Goal: Transaction & Acquisition: Purchase product/service

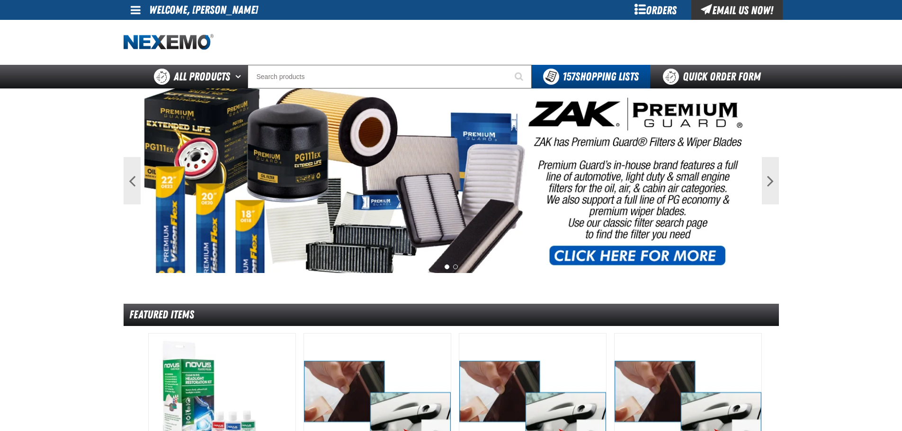
click at [124, 9] on link at bounding box center [137, 10] width 26 height 20
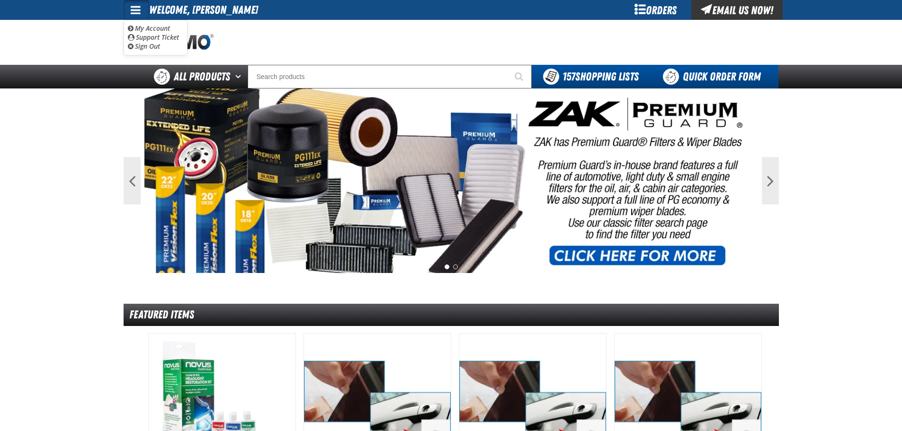
click at [715, 79] on link "Quick Order Form" at bounding box center [714, 77] width 128 height 24
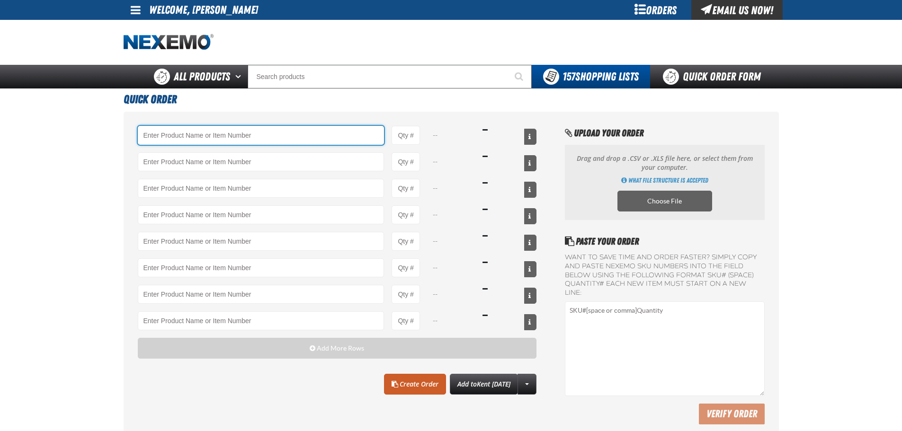
click at [251, 141] on input "Product" at bounding box center [261, 135] width 247 height 19
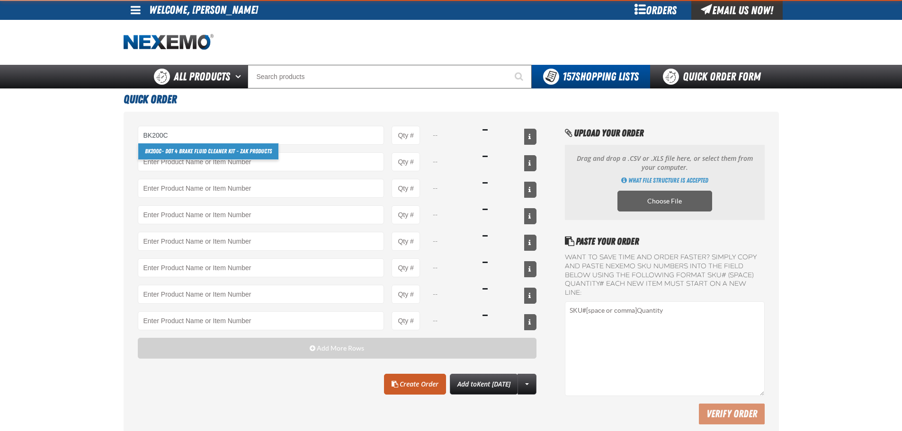
click at [215, 156] on link "BK200C - DOT 4 Brake Fluid Cleaner Kit - ZAK Products" at bounding box center [208, 151] width 140 height 16
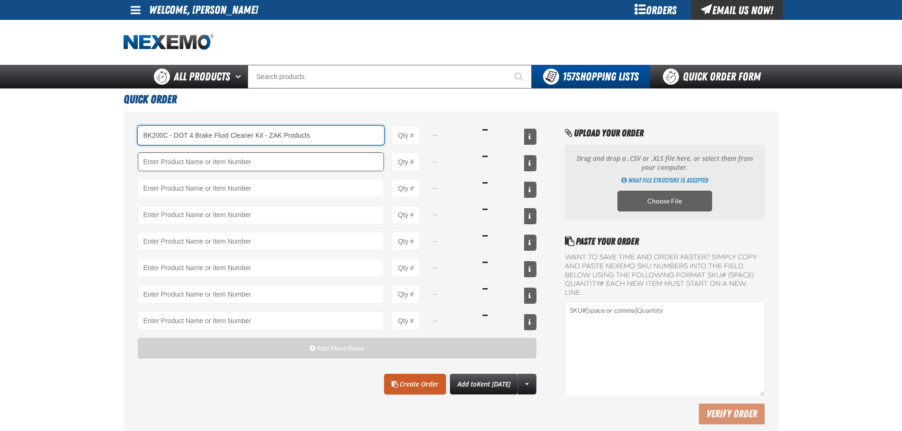
type input "BK200C - DOT 4 Brake Fluid Cleaner Kit - ZAK Products"
type input "1"
select select "kit"
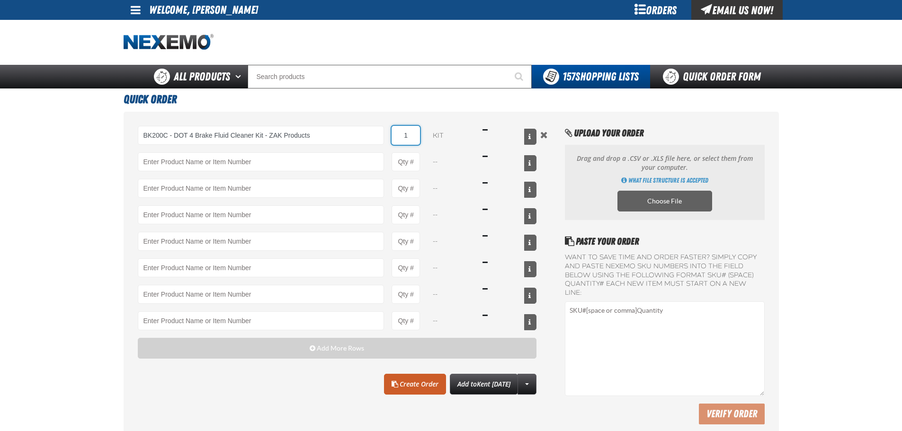
click at [409, 132] on input "1" at bounding box center [405, 135] width 28 height 19
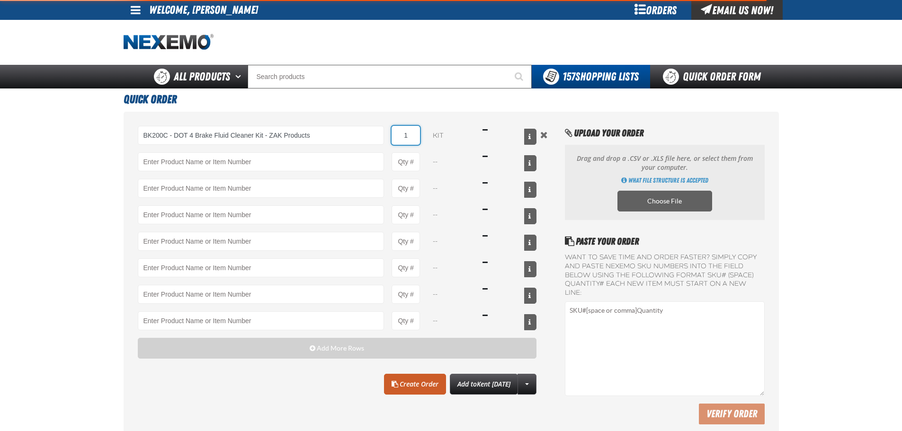
type input "BK200C - DOT 4 Brake Fluid Cleaner Kit - ZAK Products"
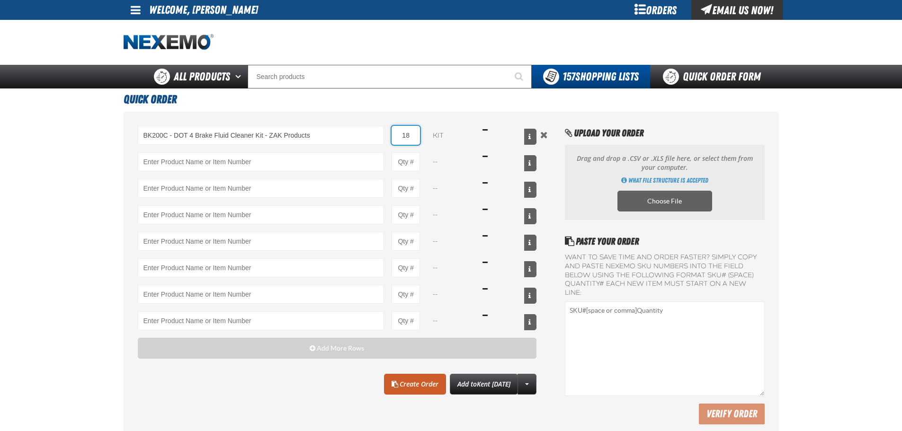
type input "18"
drag, startPoint x: 355, startPoint y: 151, endPoint x: 353, endPoint y: 161, distance: 11.1
click at [354, 151] on div "BK200C - DOT 4 Brake Fluid Cleaner Kit - ZAK Products BK200C - DOT 4 Brake Flui…" at bounding box center [337, 228] width 399 height 204
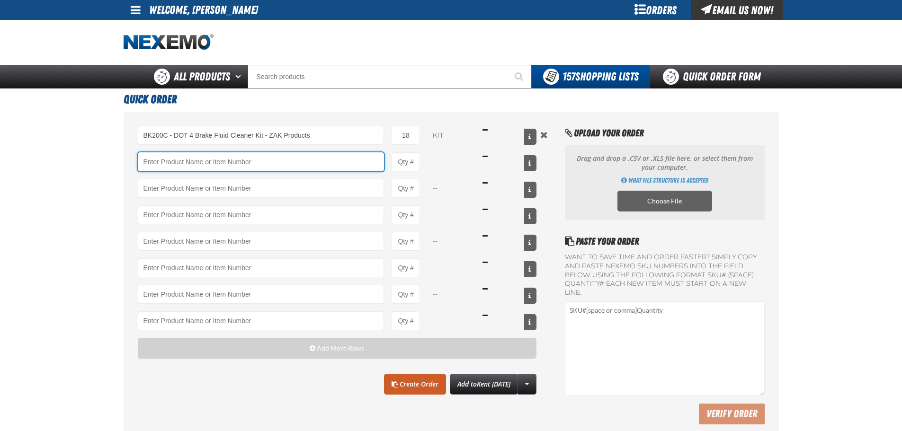
click at [353, 161] on input "Product" at bounding box center [261, 161] width 247 height 19
click at [177, 158] on input "Product" at bounding box center [261, 161] width 247 height 19
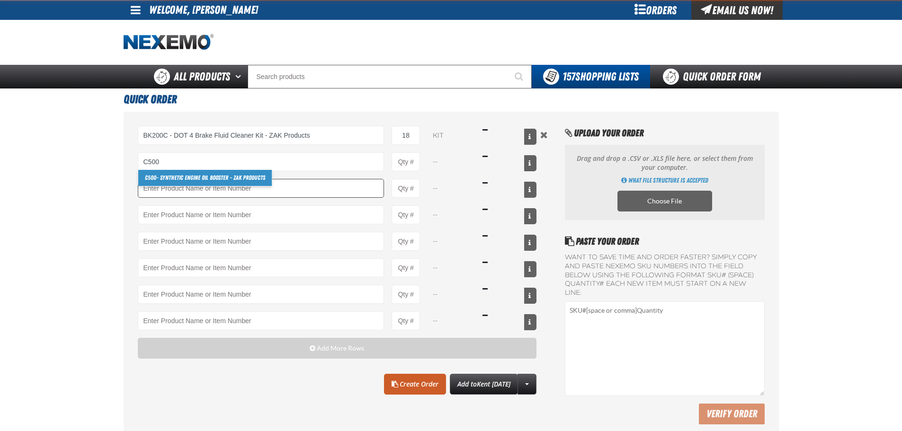
click at [177, 181] on link "C500 - Synthetic Engine Oil Booster - ZAK Products" at bounding box center [204, 178] width 133 height 16
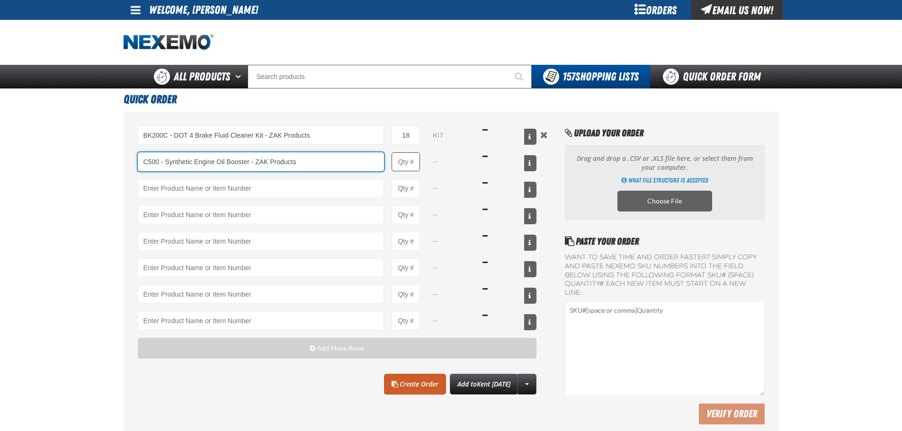
type input "C500 - Synthetic Engine Oil Booster - ZAK Products"
type input "1"
select select "bottle"
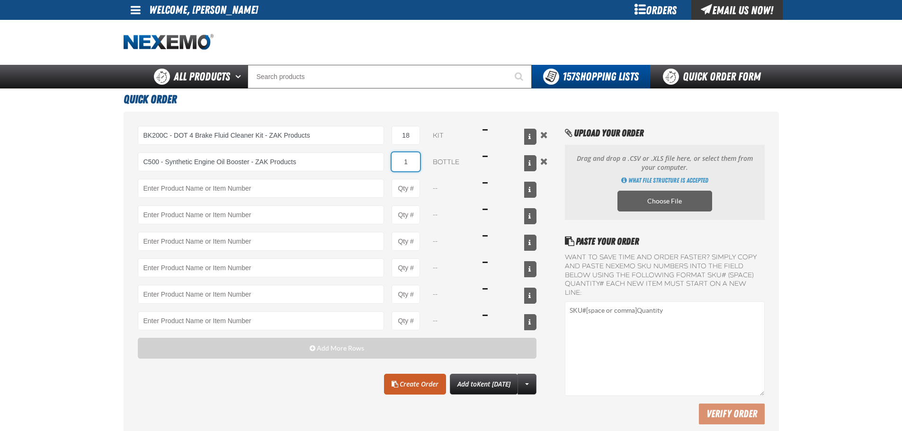
click at [411, 161] on input "1" at bounding box center [405, 161] width 28 height 19
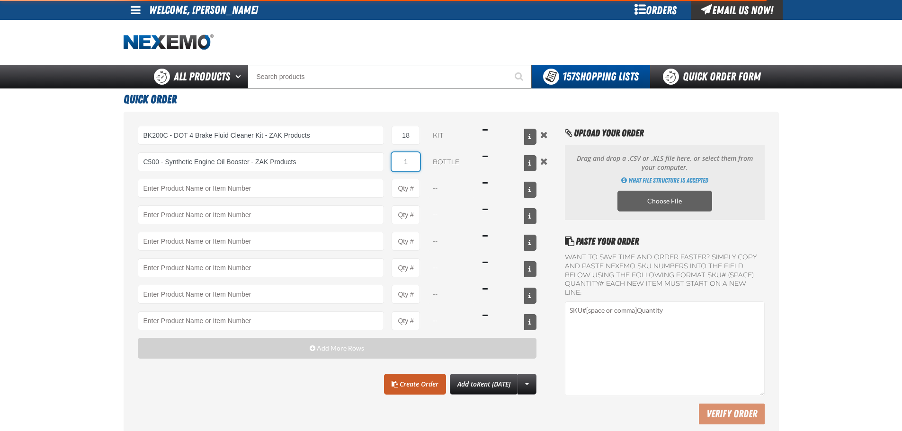
type input "C500 - Synthetic Engine Oil Booster - ZAK Products"
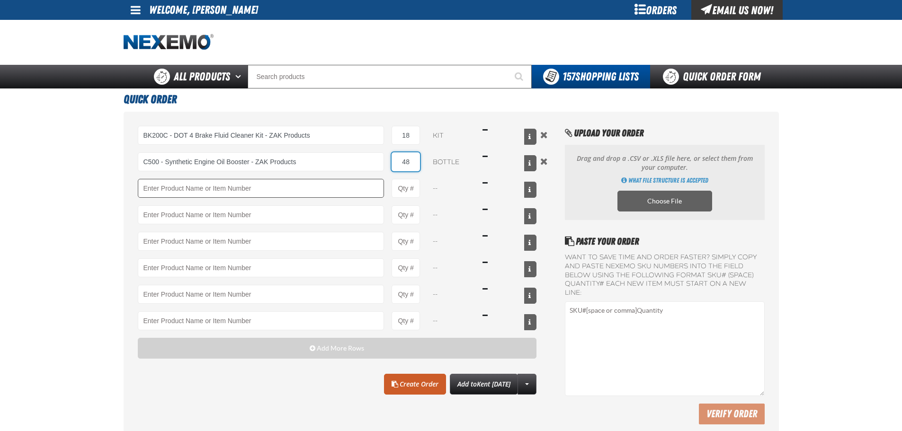
type input "48"
click at [304, 191] on input "Product" at bounding box center [261, 188] width 247 height 19
click at [176, 191] on input "Product" at bounding box center [261, 188] width 247 height 19
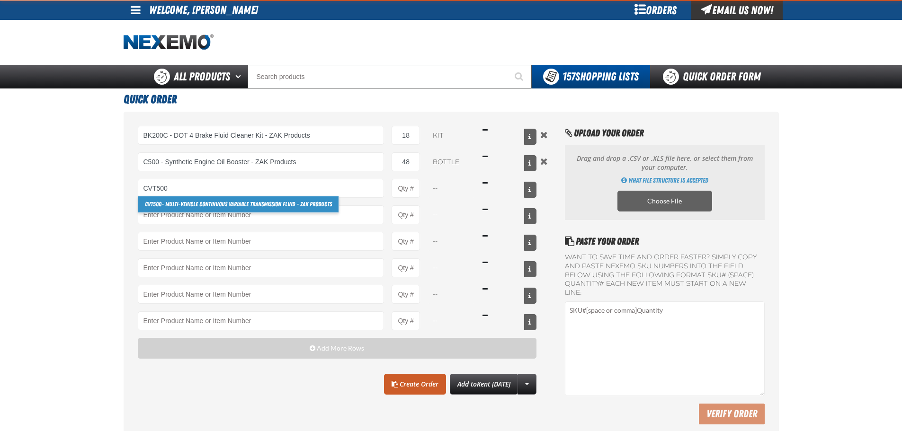
click at [190, 200] on link "CVT500 - Multi-Vehicle Continuous Variable Transmission Fluid - ZAK Products" at bounding box center [238, 204] width 200 height 16
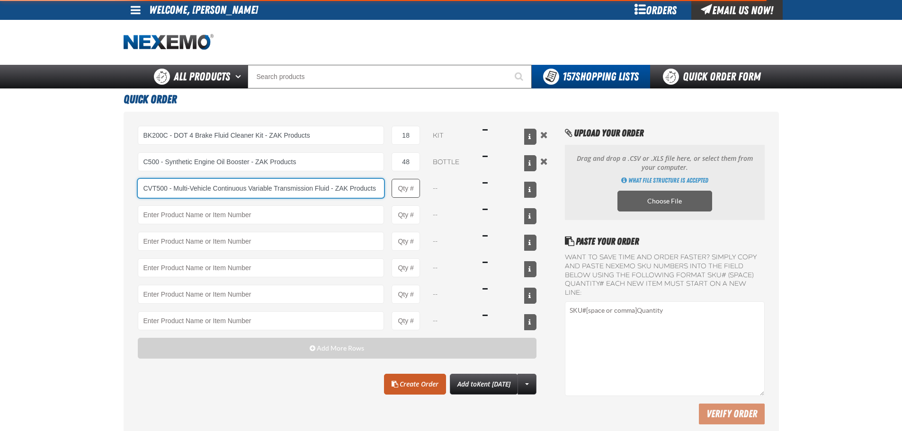
type input "CVT500 - Multi-Vehicle Continuous Variable Transmission Fluid - ZAK Products"
type input "1"
select select "bottle"
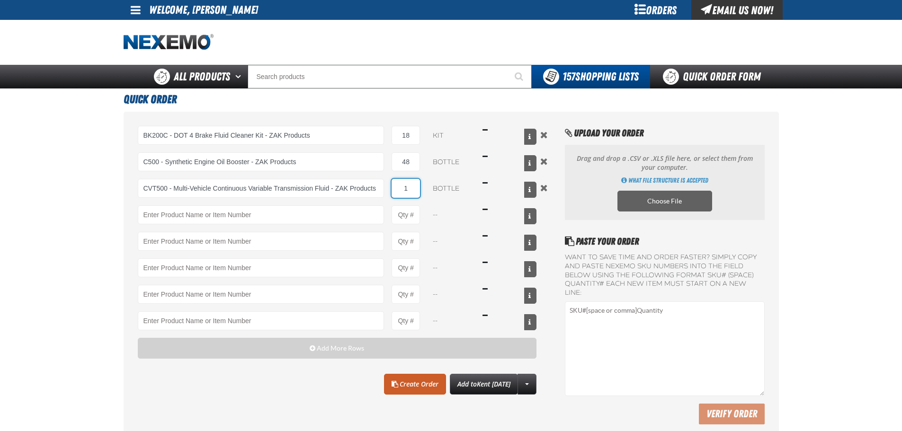
click at [410, 191] on input "1" at bounding box center [405, 188] width 28 height 19
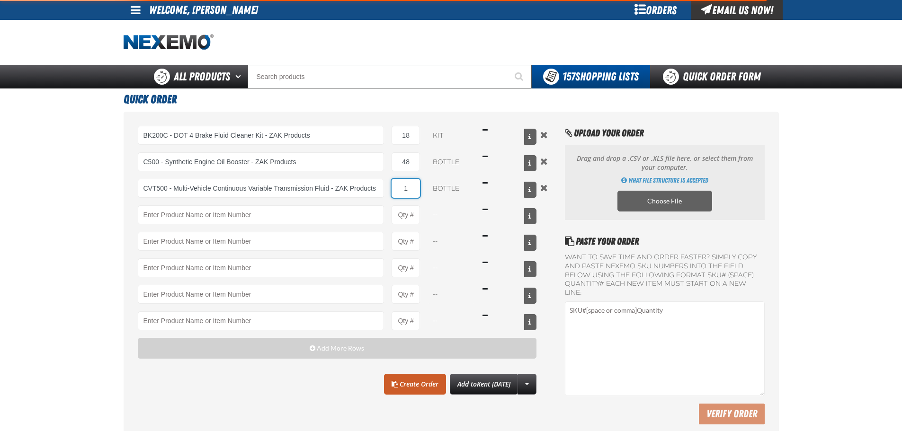
type input "CVT500 - Multi-Vehicle Continuous Variable Transmission Fluid - ZAK Products"
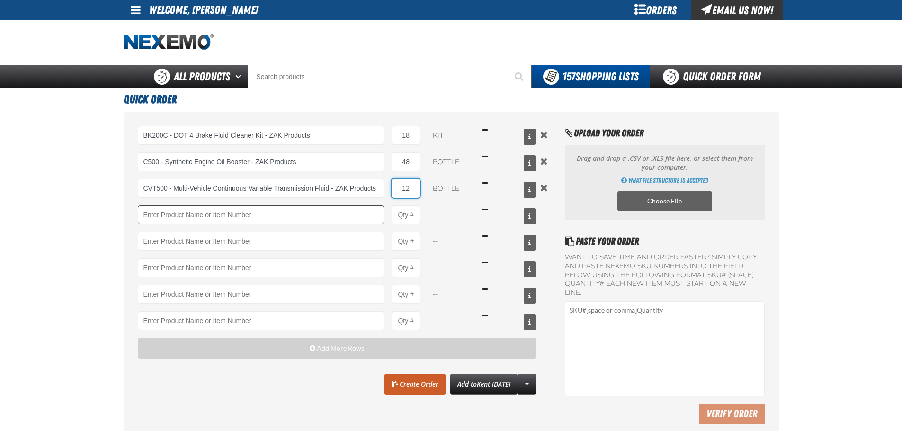
type input "12"
click at [327, 207] on input "Product" at bounding box center [261, 214] width 247 height 19
click at [170, 211] on input "Product" at bounding box center [261, 214] width 247 height 19
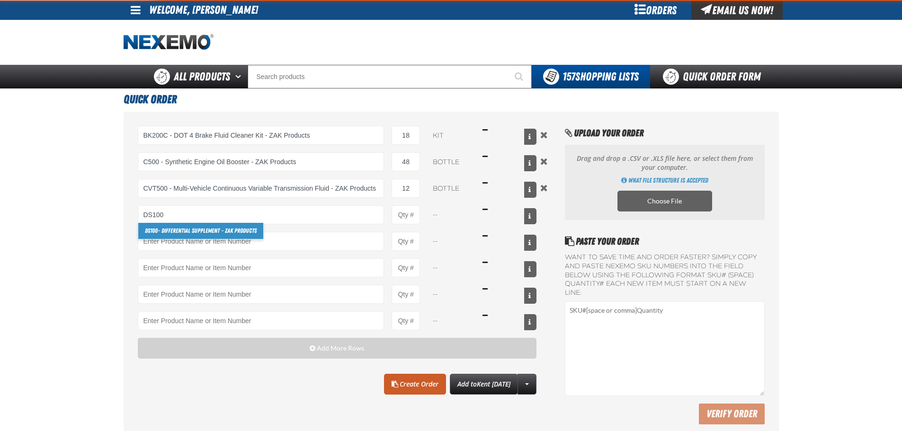
drag, startPoint x: 180, startPoint y: 233, endPoint x: 193, endPoint y: 227, distance: 14.2
click at [180, 233] on link "DS100 - Differential Supplement - ZAK Products" at bounding box center [200, 231] width 125 height 16
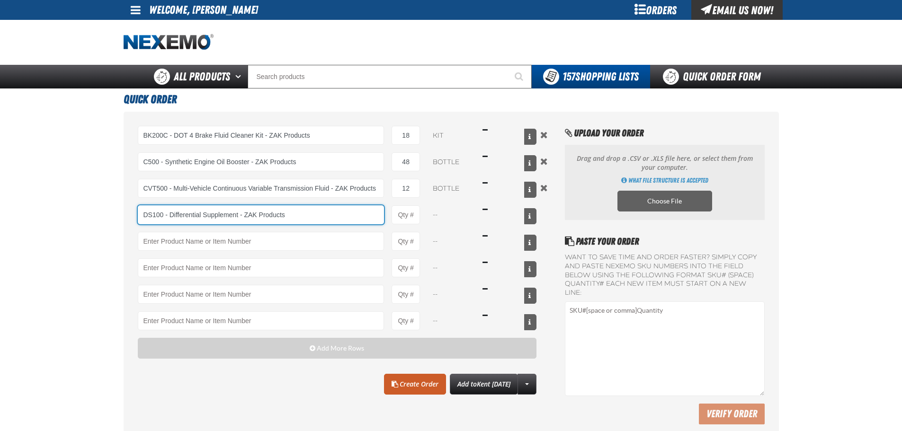
type input "DS100 - Differential Supplement - ZAK Products"
type input "1"
select select "bottle"
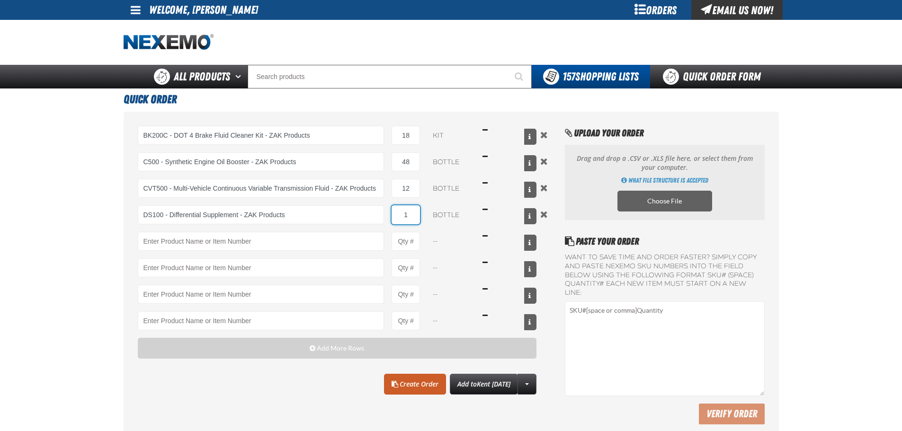
click at [407, 215] on input "1" at bounding box center [405, 214] width 28 height 19
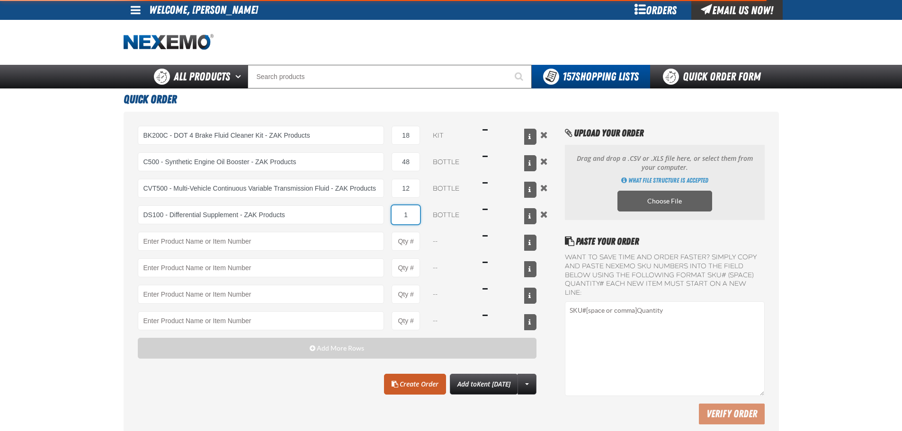
type input "DS100 - Differential Supplement - ZAK Products"
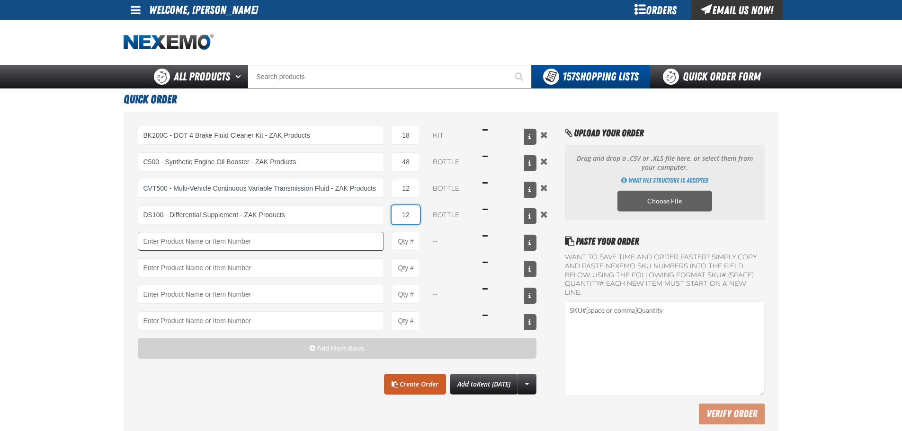
type input "12"
click at [275, 242] on input "Product" at bounding box center [261, 241] width 247 height 19
drag, startPoint x: 186, startPoint y: 252, endPoint x: 181, endPoint y: 255, distance: 5.9
click at [186, 252] on div "BK200C - DOT 4 Brake Fluid Cleaner Kit - ZAK Products BK200C - DOT 4 Brake Flui…" at bounding box center [337, 228] width 399 height 204
click at [183, 243] on input "Product" at bounding box center [261, 241] width 247 height 19
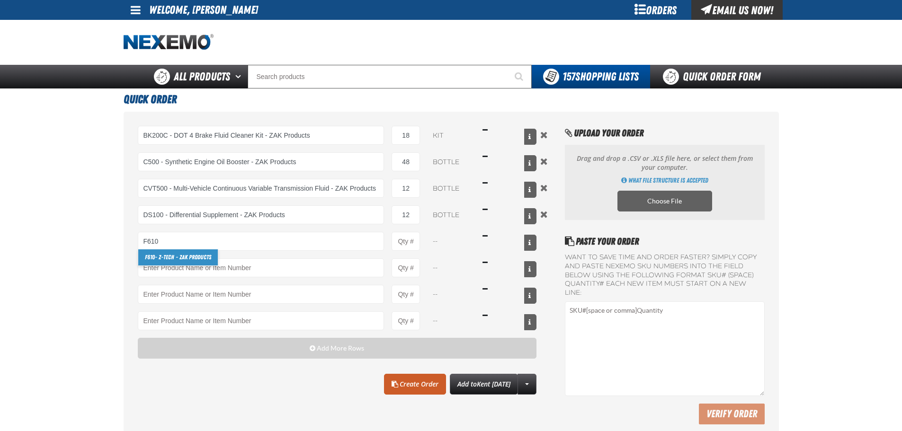
click at [181, 259] on link "F610 - Z-Tech - ZAK Products" at bounding box center [178, 257] width 80 height 16
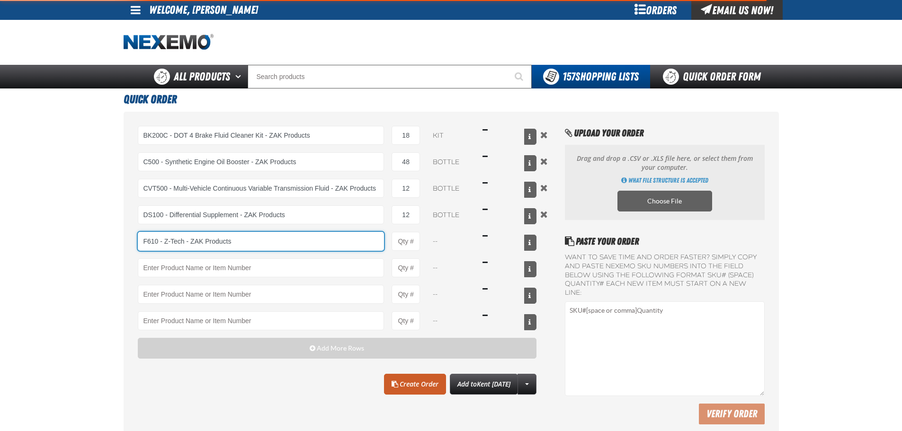
type input "F610 - Z-Tech - ZAK Products"
type input "1"
select select "bottle"
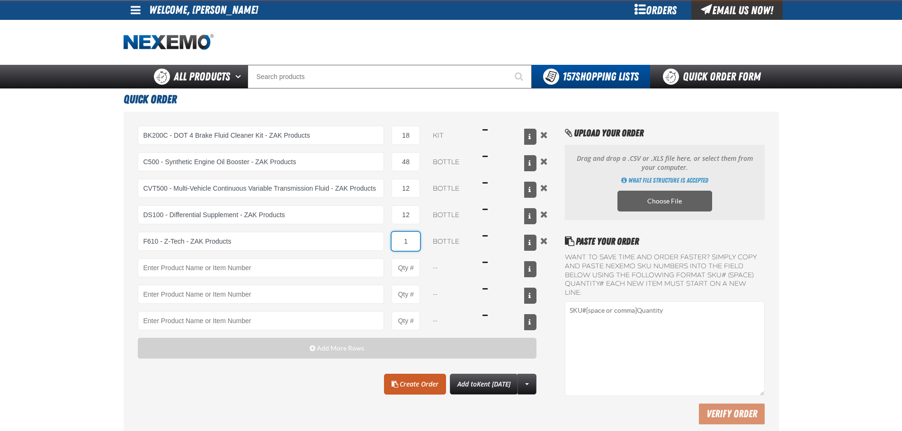
click at [407, 243] on input "1" at bounding box center [405, 241] width 28 height 19
type input "F610 - Z-Tech - ZAK Products"
type input "72"
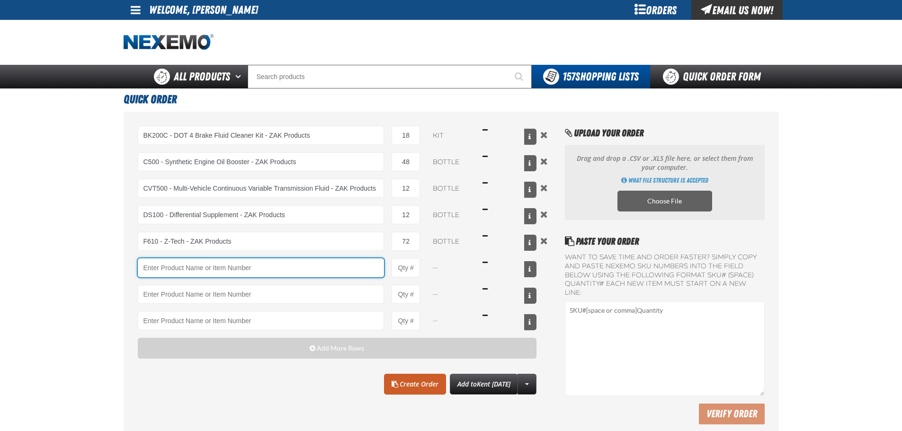
click at [209, 268] on input "Product" at bounding box center [261, 267] width 247 height 19
click at [256, 264] on input "Product" at bounding box center [261, 267] width 247 height 19
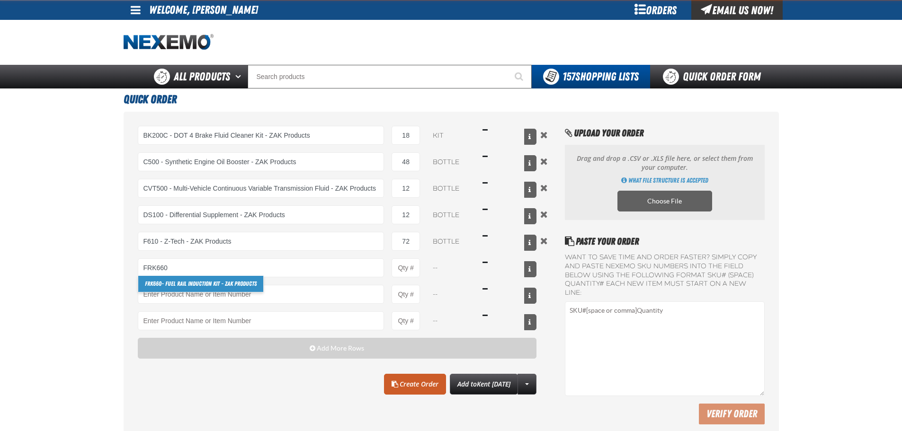
click at [206, 280] on link "FRK660 - Fuel Rail Induction Kit - ZAK Products" at bounding box center [200, 284] width 125 height 16
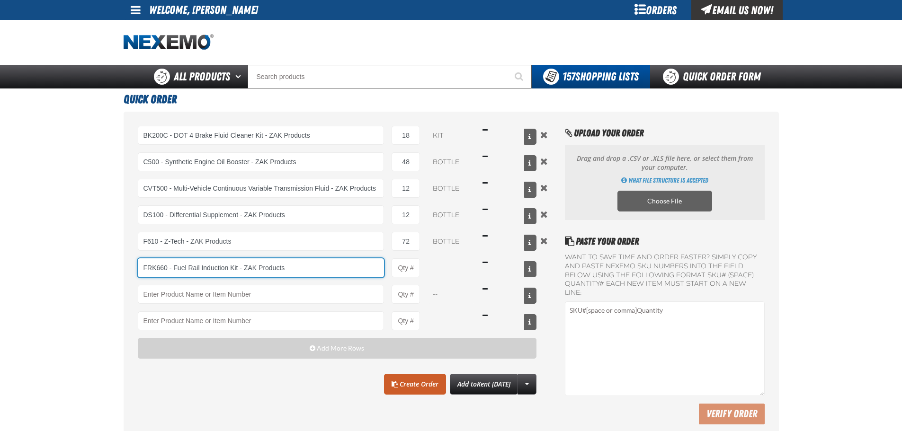
type input "FRK660 - Fuel Rail Induction Kit - ZAK Products"
type input "1"
select select "kit"
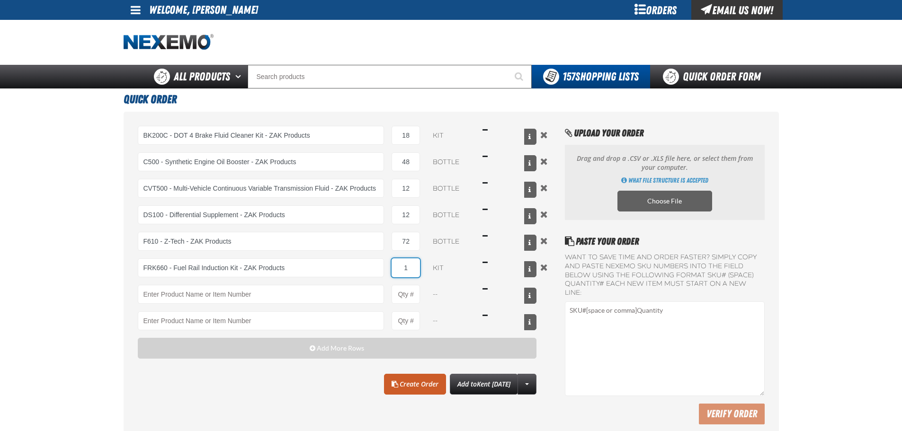
drag, startPoint x: 404, startPoint y: 266, endPoint x: 424, endPoint y: 263, distance: 20.1
click at [407, 266] on input "1" at bounding box center [405, 267] width 28 height 19
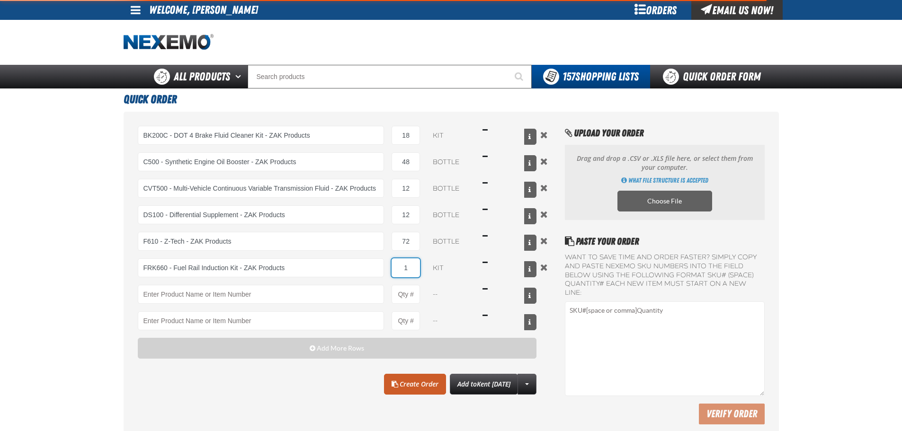
type input "FRK660 - Fuel Rail Induction Kit - ZAK Products"
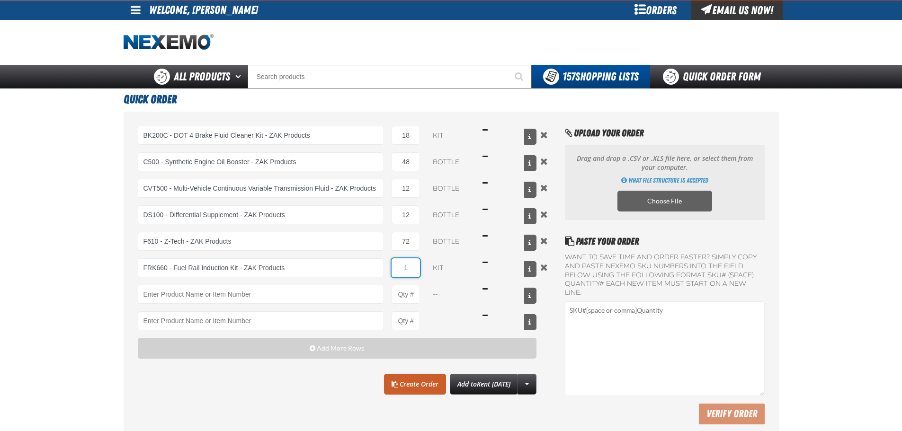
click at [412, 268] on input "1" at bounding box center [405, 267] width 28 height 19
type input "12"
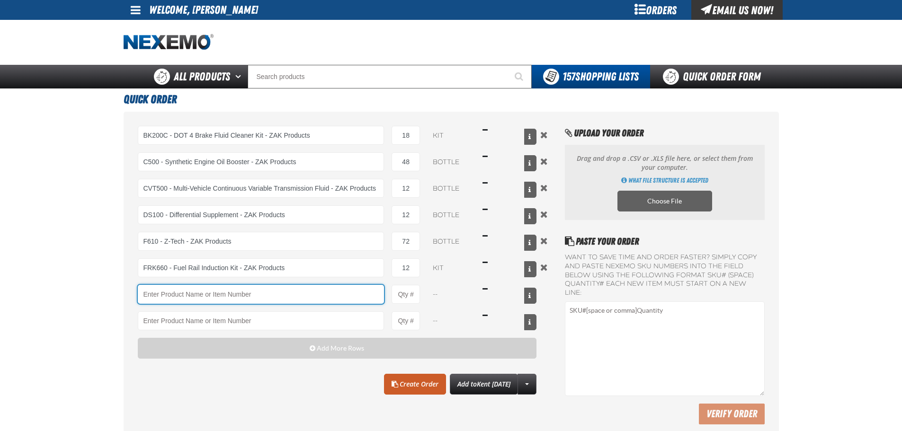
click at [335, 302] on input "Product" at bounding box center [261, 294] width 247 height 19
click at [218, 295] on input "Product" at bounding box center [261, 294] width 247 height 19
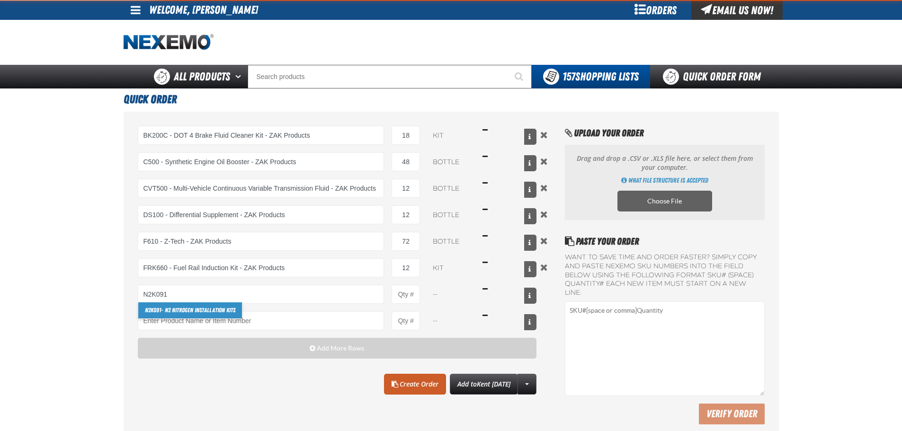
click at [210, 308] on link "N2K091 - N2 Nitrogen Installation Kits" at bounding box center [190, 310] width 104 height 16
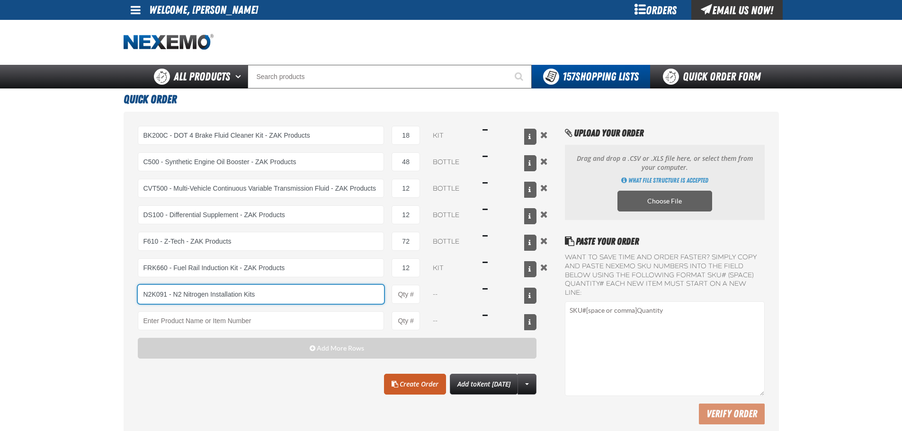
type input "N2K091 - N2 Nitrogen Installation Kits"
type input "1"
select select "kit"
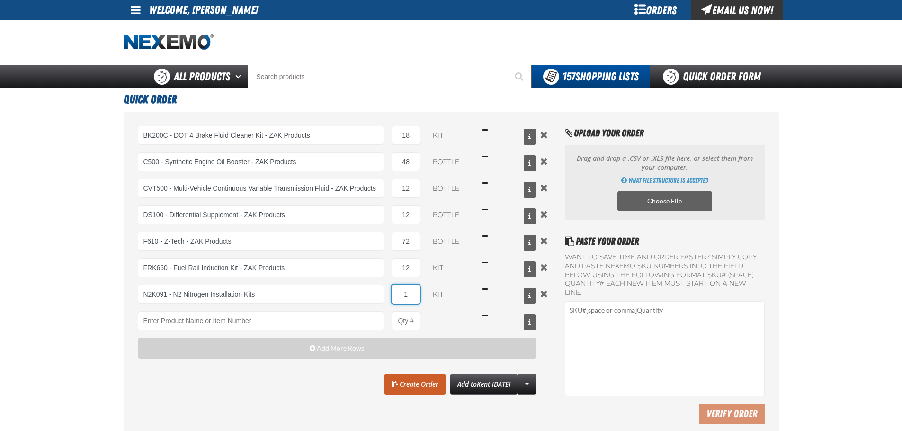
click at [417, 296] on input "1" at bounding box center [405, 294] width 28 height 19
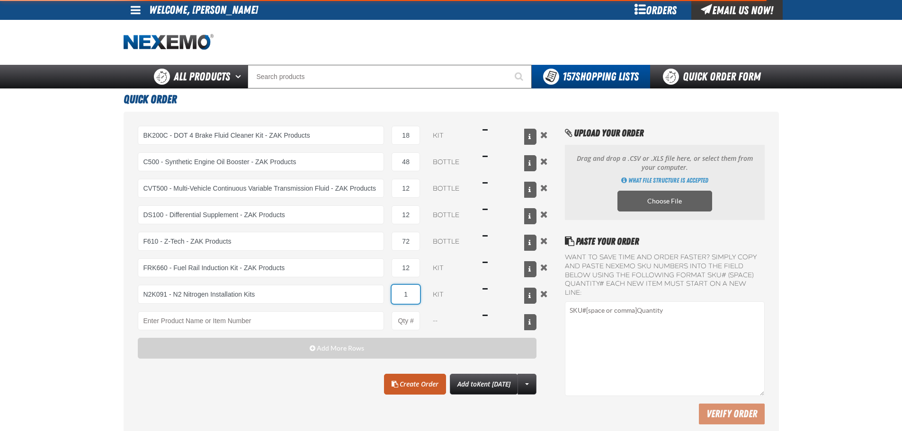
type input "N2K091 - N2 Nitrogen Installation Kits"
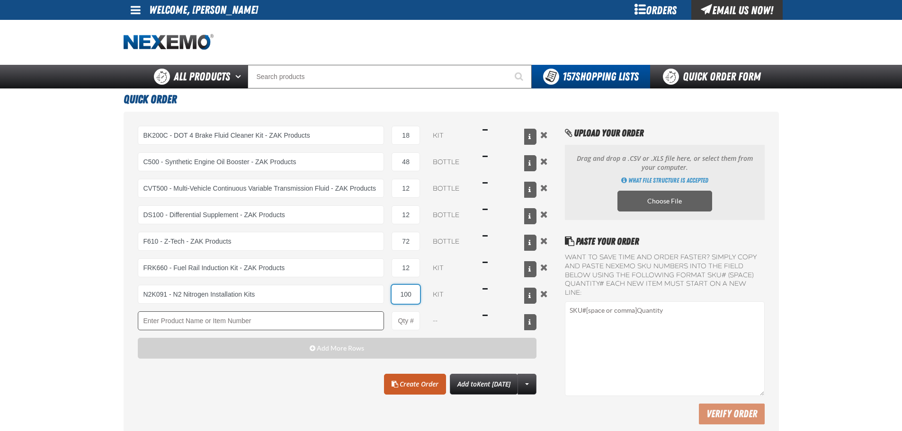
type input "100"
click at [242, 329] on input "Product" at bounding box center [261, 320] width 247 height 19
click at [215, 320] on input "Product" at bounding box center [261, 320] width 247 height 19
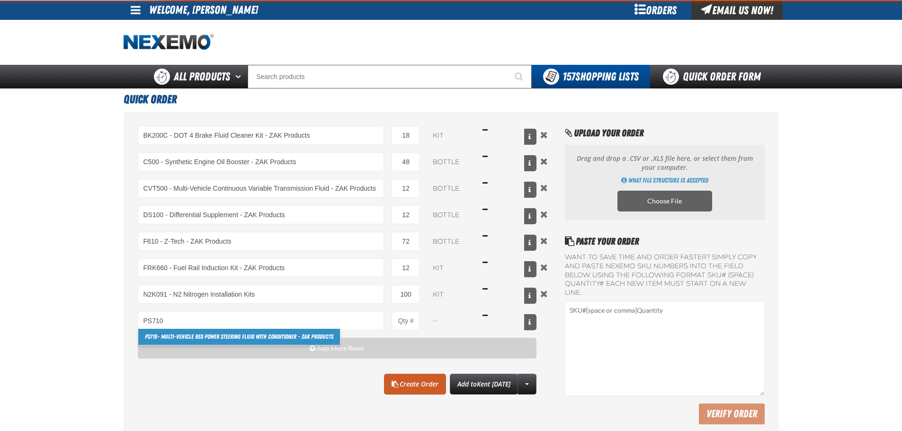
click at [230, 334] on link "PS710 - Multi-Vehicle Red Power Steering Fluid with Conditioner - ZAK Products" at bounding box center [239, 337] width 202 height 16
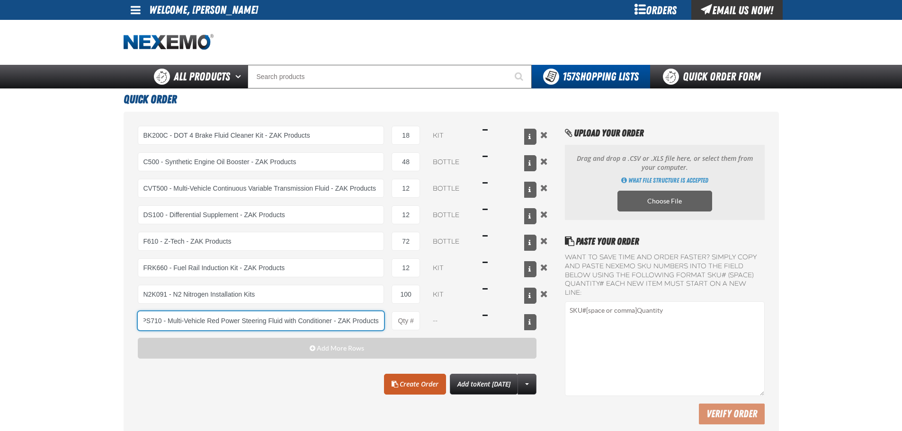
type input "PS710 - Multi-Vehicle Red Power Steering Fluid with Conditioner - ZAK Products"
type input "1"
select select "bottle"
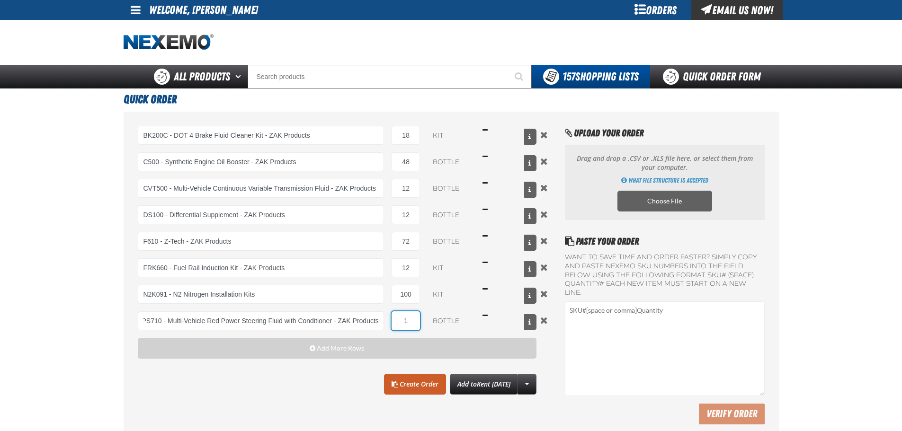
scroll to position [0, 0]
click at [416, 321] on input "1" at bounding box center [405, 320] width 28 height 19
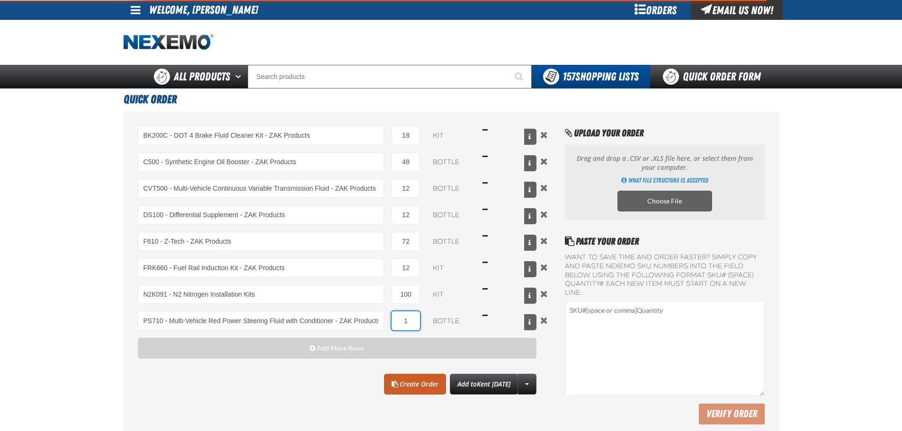
click at [416, 321] on input "1" at bounding box center [405, 320] width 28 height 19
type input "PS710 - Multi-Vehicle Red Power Steering Fluid with Conditioner - ZAK Products"
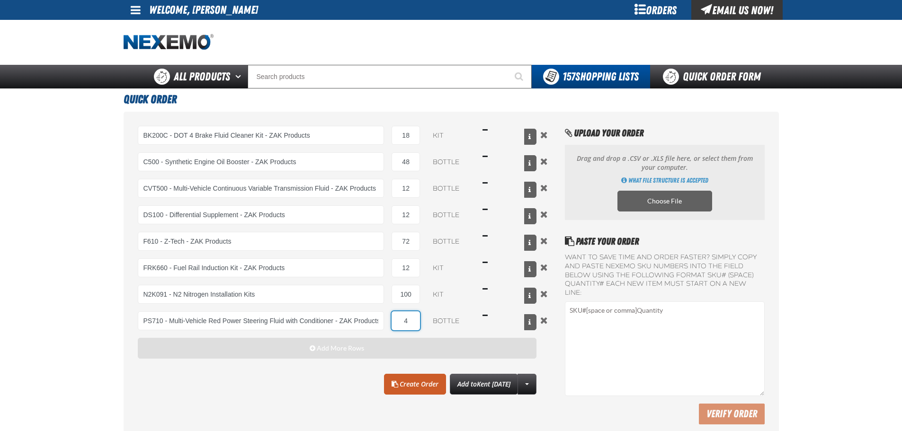
type input "4"
click at [358, 354] on button "Add More Rows" at bounding box center [337, 348] width 399 height 21
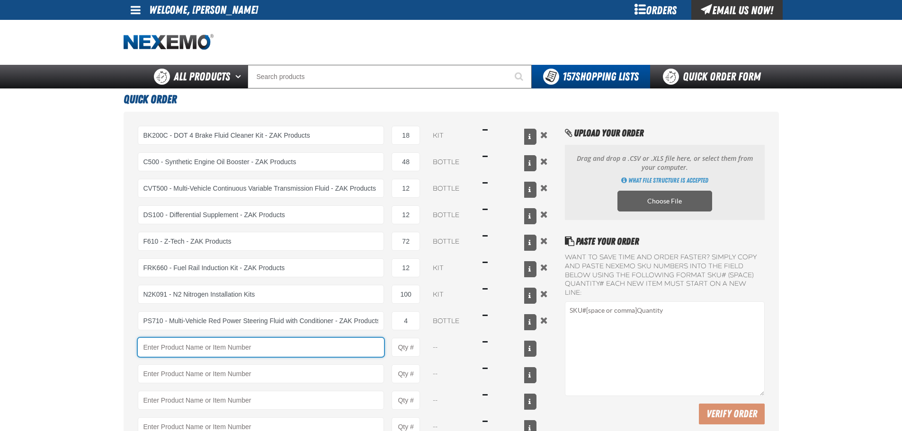
click at [203, 353] on input "Product" at bounding box center [261, 347] width 247 height 19
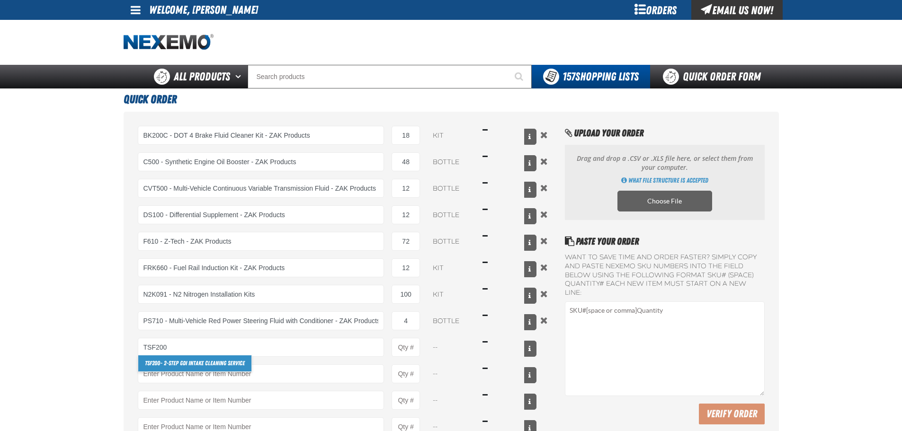
click at [193, 358] on link "TSF200 - 2-Step GDI Intake Cleaning Service" at bounding box center [194, 363] width 113 height 16
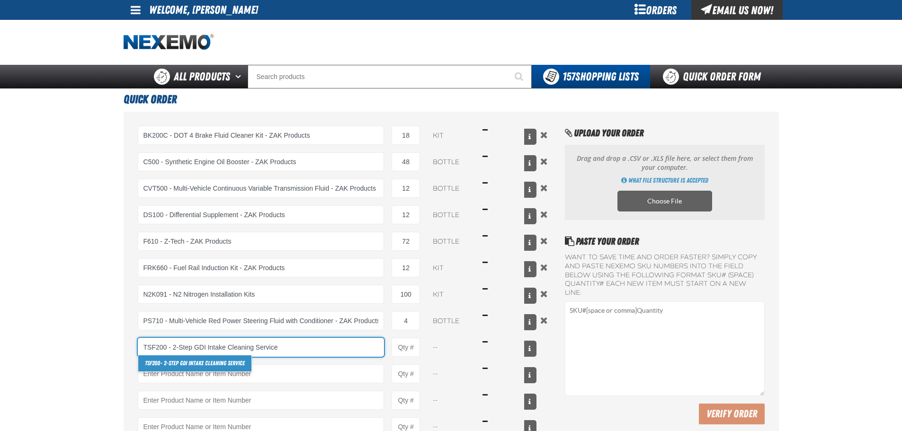
type input "TSF200 - 2-Step GDI Intake Cleaning Service"
type input "1"
select select "kit"
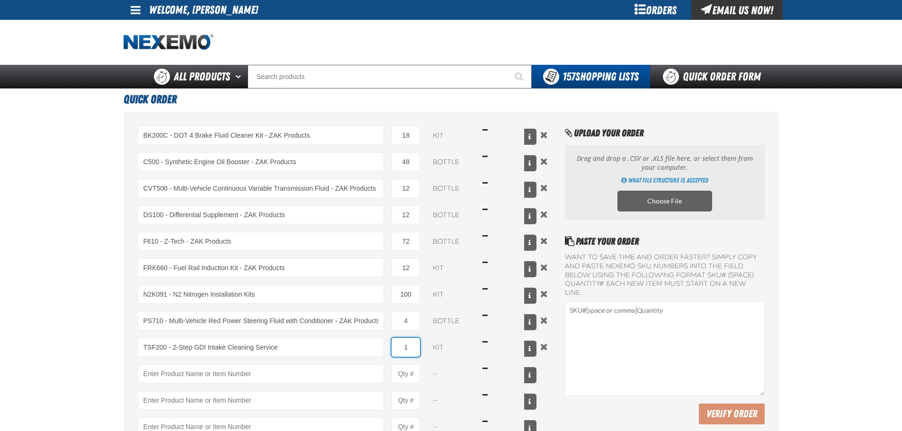
click at [411, 349] on input "1" at bounding box center [405, 347] width 28 height 19
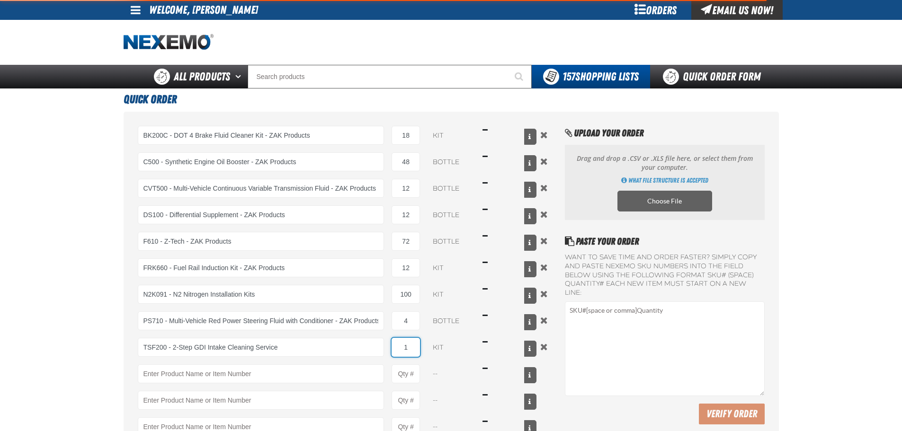
type input "TSF200 - 2-Step GDI Intake Cleaning Service"
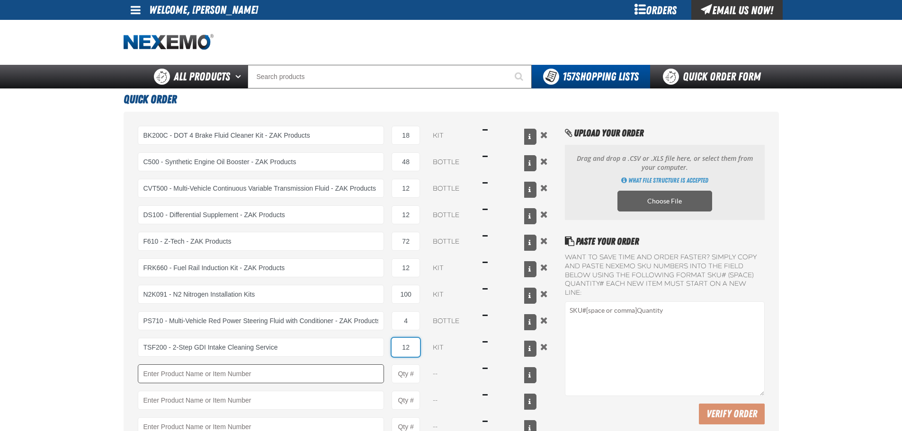
type input "12"
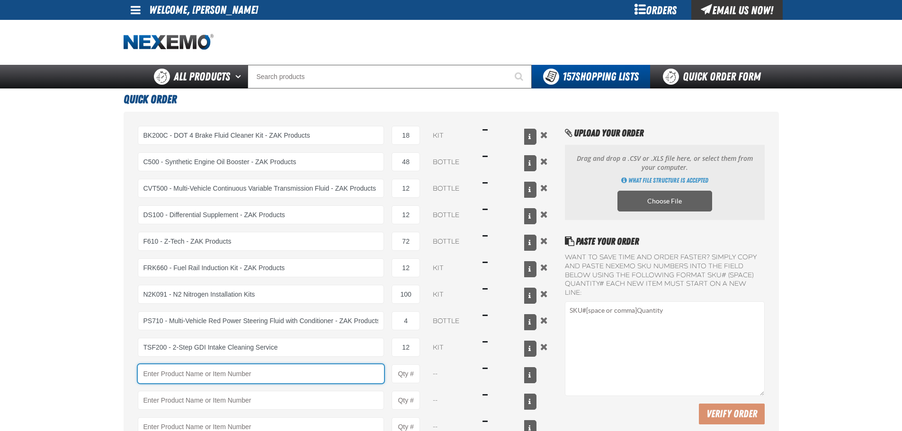
click at [178, 377] on input "Product" at bounding box center [261, 373] width 247 height 19
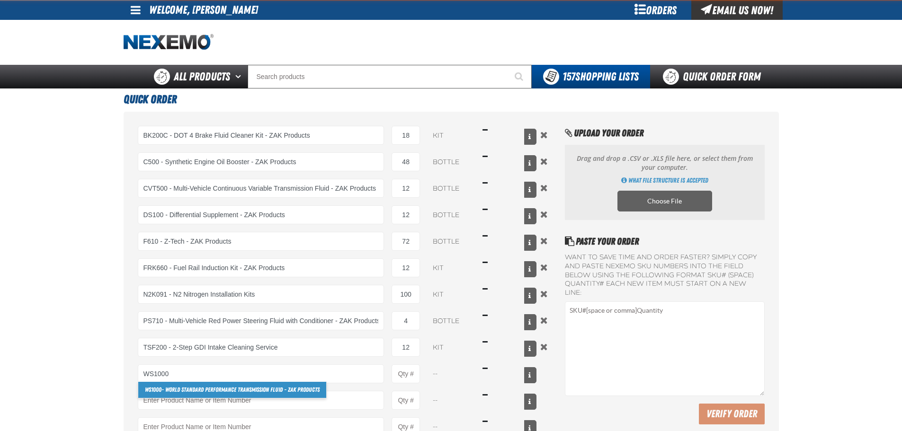
click at [173, 391] on link "WS1000 - World Standard Performance Transmission Fluid - ZAK Products" at bounding box center [232, 390] width 188 height 16
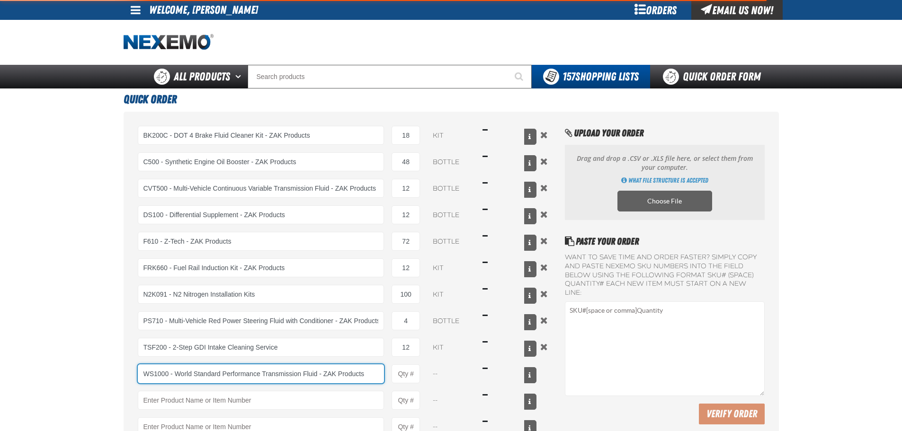
type input "WS1000 - World Standard Performance Transmission Fluid - ZAK Products"
type input "1"
select select "bottle"
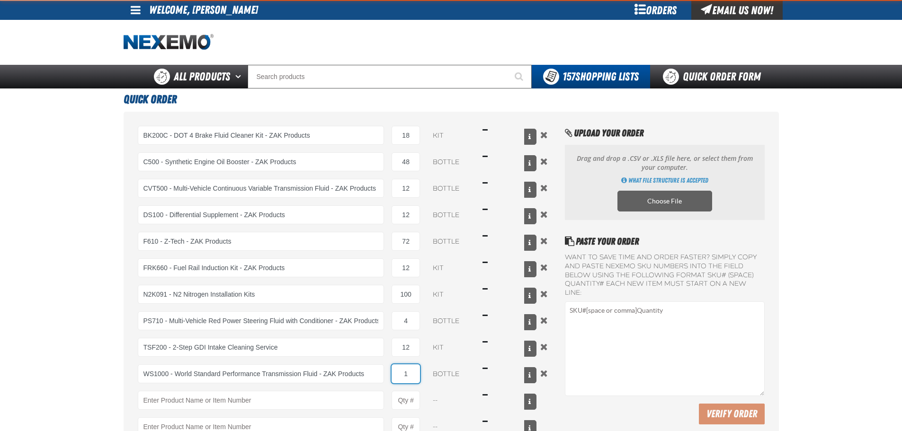
click at [411, 378] on input "1" at bounding box center [405, 373] width 28 height 19
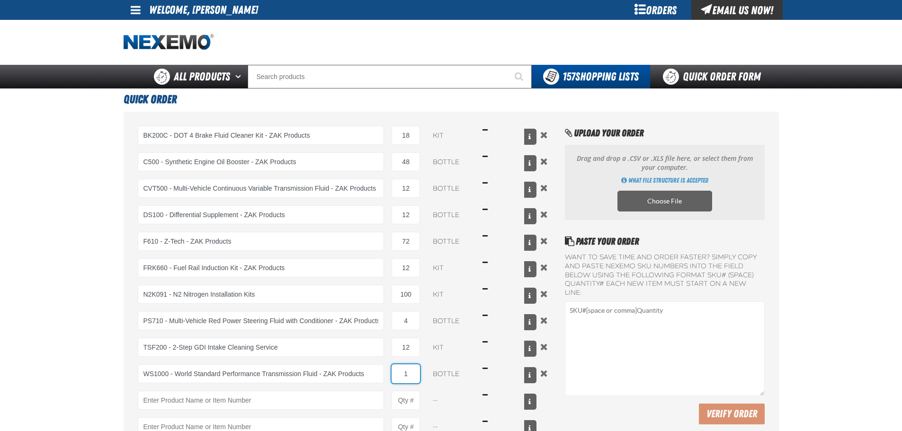
type input "WS1000 - World Standard Performance Transmission Fluid - ZAK Products"
type input "24"
drag, startPoint x: 62, startPoint y: 313, endPoint x: 64, endPoint y: 322, distance: 8.6
click at [63, 318] on main "Quick Order BK200C - DOT 4 Brake Fluid Cleaner Kit - ZAK Products BK200C - DOT …" at bounding box center [451, 318] width 902 height 458
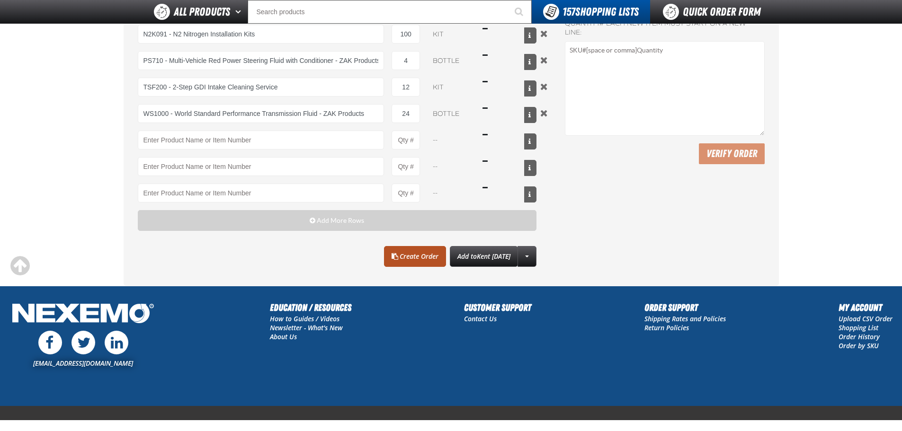
click at [393, 251] on link "Create Order" at bounding box center [415, 256] width 62 height 21
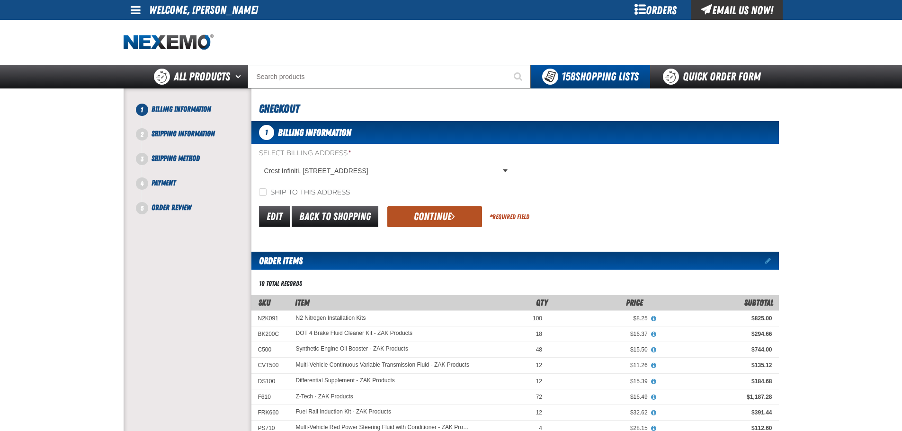
click at [443, 215] on button "Continue" at bounding box center [434, 216] width 95 height 21
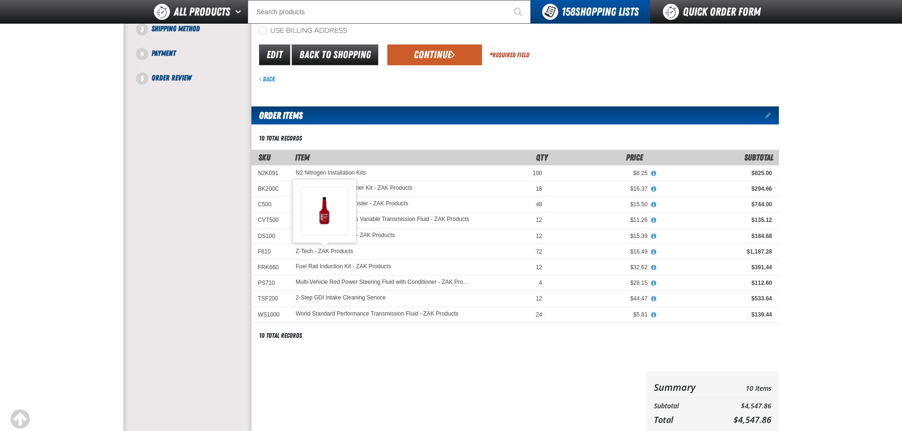
scroll to position [122, 0]
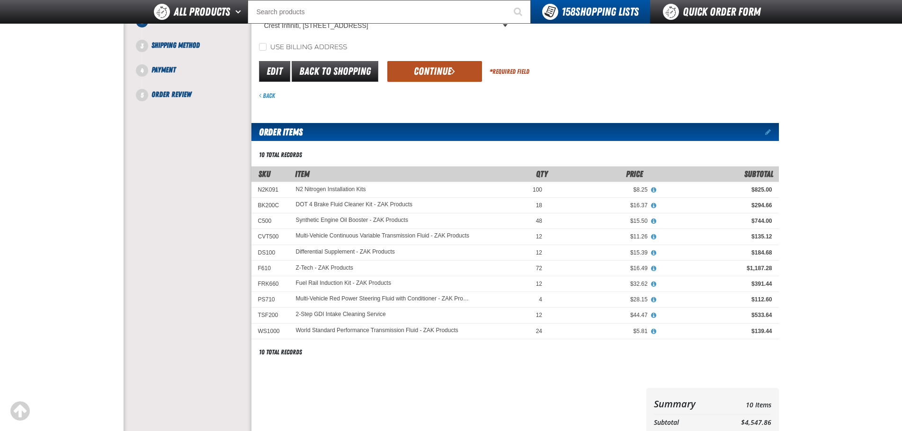
click at [437, 76] on button "Continue" at bounding box center [434, 71] width 95 height 21
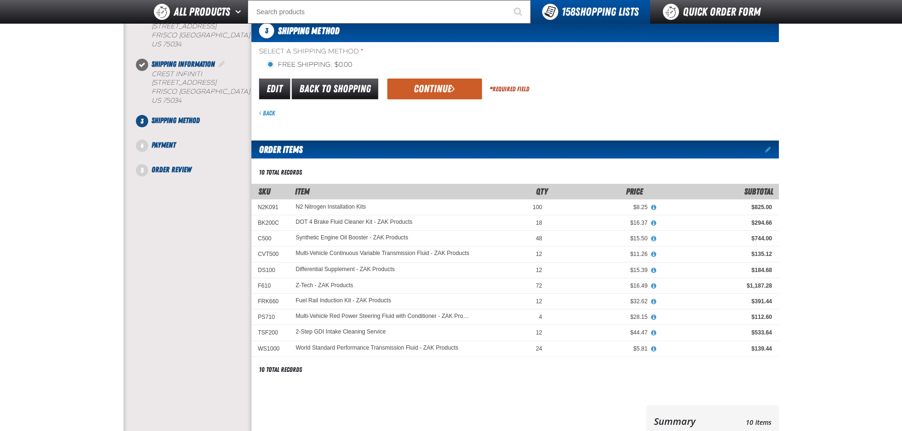
scroll to position [74, 0]
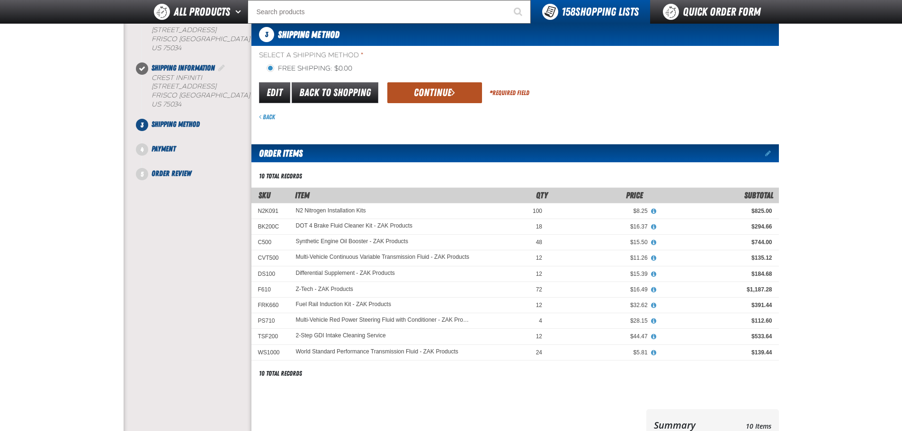
click at [431, 92] on button "Continue" at bounding box center [434, 92] width 95 height 21
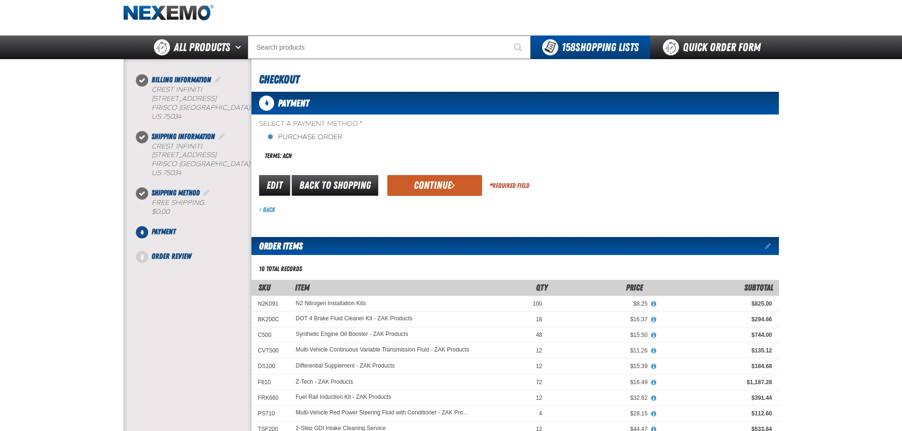
scroll to position [27, 0]
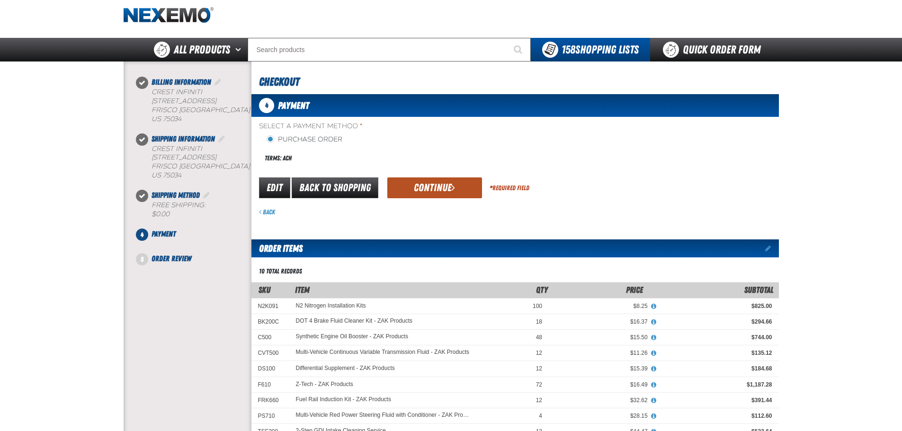
click at [435, 192] on button "Continue" at bounding box center [434, 187] width 95 height 21
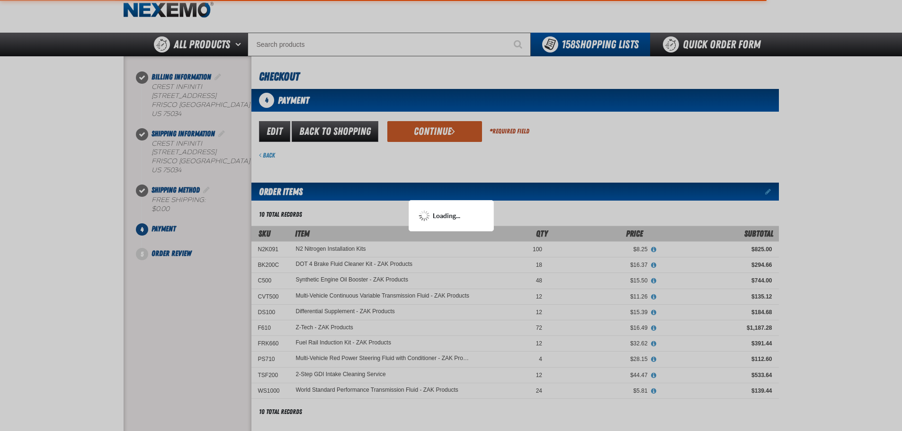
scroll to position [216, 0]
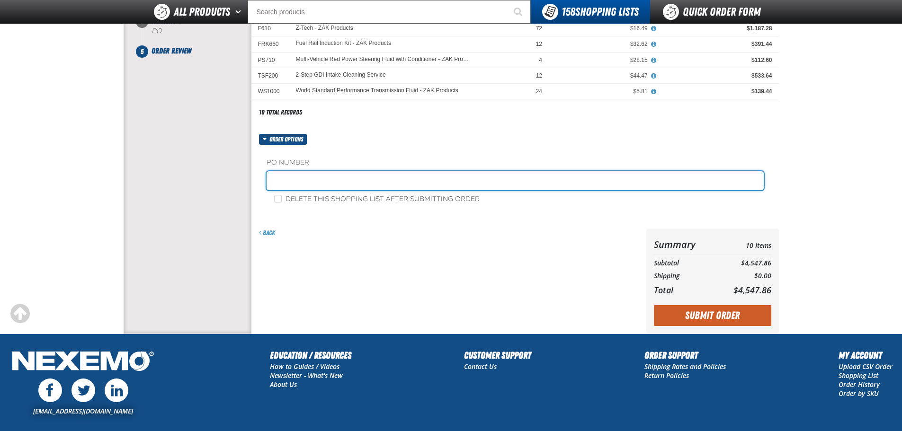
drag, startPoint x: 294, startPoint y: 180, endPoint x: 302, endPoint y: 179, distance: 7.6
click at [300, 180] on input "text" at bounding box center [514, 180] width 497 height 19
paste input "880301"
type input "880301-BI"
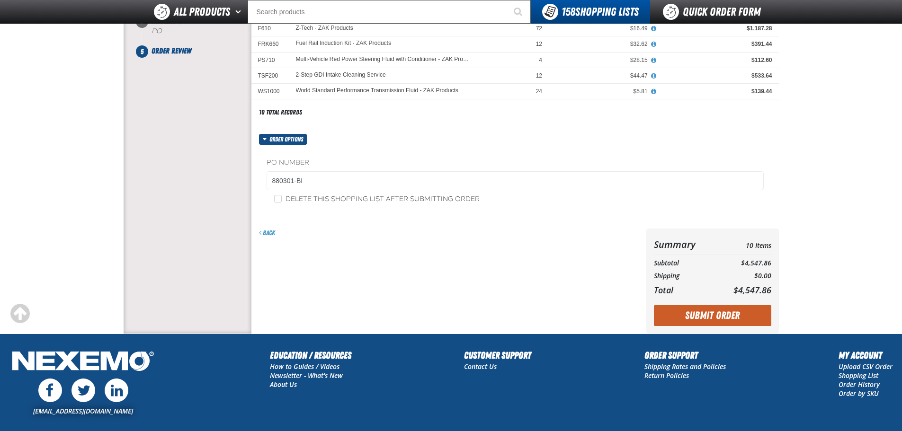
click at [294, 200] on label "Delete this shopping list after submitting order" at bounding box center [376, 199] width 205 height 9
click at [282, 200] on input "Delete this shopping list after submitting order" at bounding box center [278, 199] width 8 height 8
checkbox input "true"
click at [723, 316] on button "Submit Order" at bounding box center [712, 315] width 117 height 21
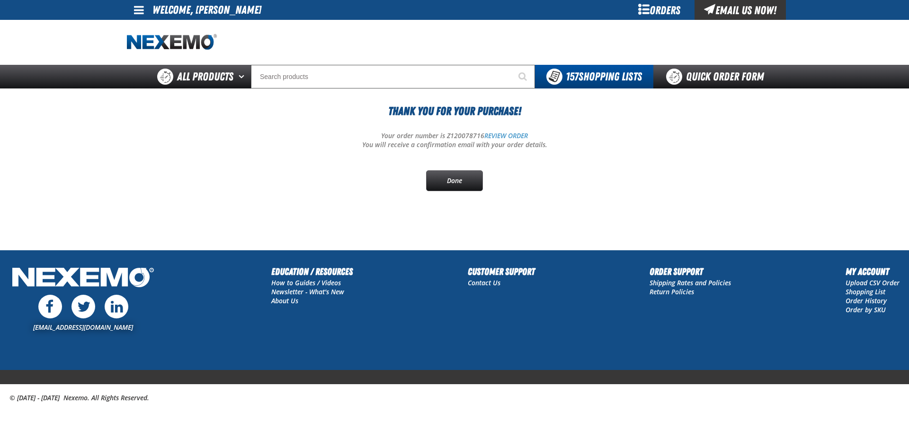
click at [454, 138] on p "Your order number is Z120078716 REVIEW ORDER" at bounding box center [454, 136] width 655 height 9
copy p "Z120078716"
click at [378, 183] on div "Thank You For Your Purchase! Your order number is Z120078716 REVIEW ORDER You w…" at bounding box center [454, 147] width 655 height 89
click at [501, 137] on link "REVIEW ORDER" at bounding box center [506, 135] width 44 height 9
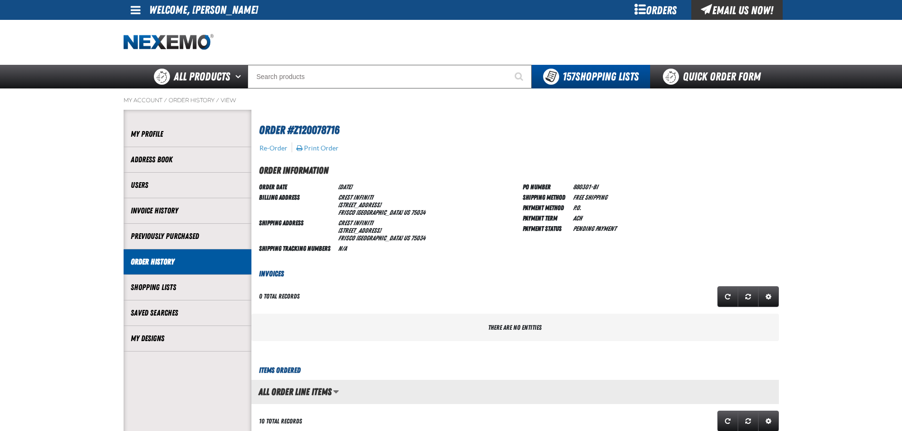
scroll to position [0, 0]
click at [318, 148] on button "Print Order" at bounding box center [317, 148] width 43 height 9
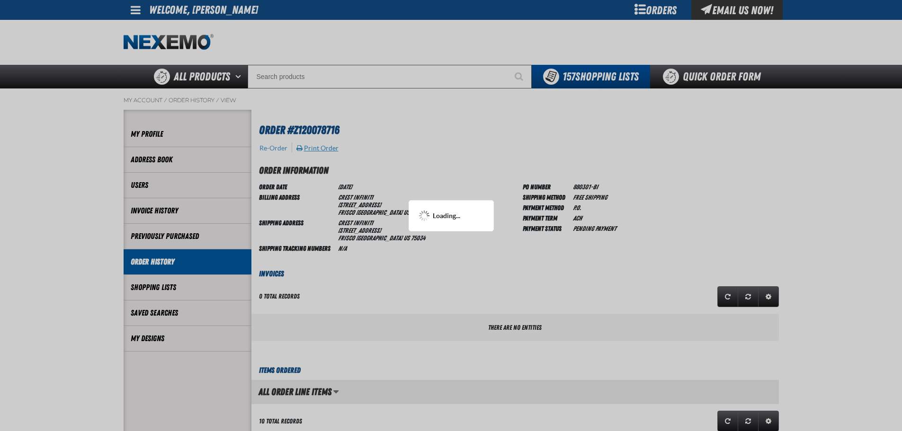
scroll to position [0, 0]
click at [388, 171] on div at bounding box center [451, 215] width 902 height 431
click at [414, 186] on div at bounding box center [451, 215] width 902 height 431
click at [145, 36] on div at bounding box center [451, 215] width 902 height 431
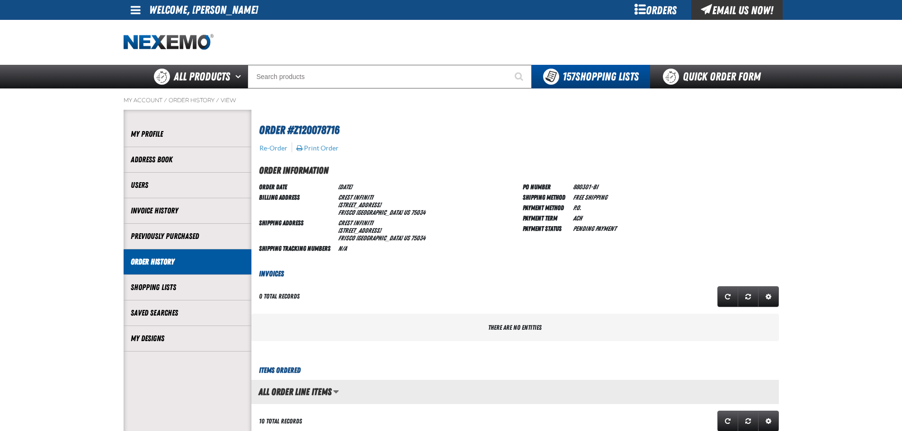
scroll to position [0, 0]
click at [737, 77] on link "Quick Order Form" at bounding box center [714, 77] width 128 height 24
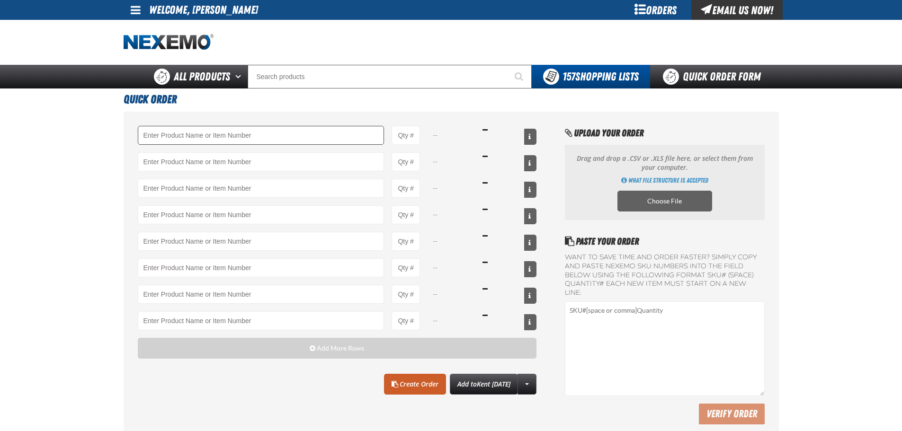
click at [208, 127] on input "Product" at bounding box center [261, 135] width 247 height 19
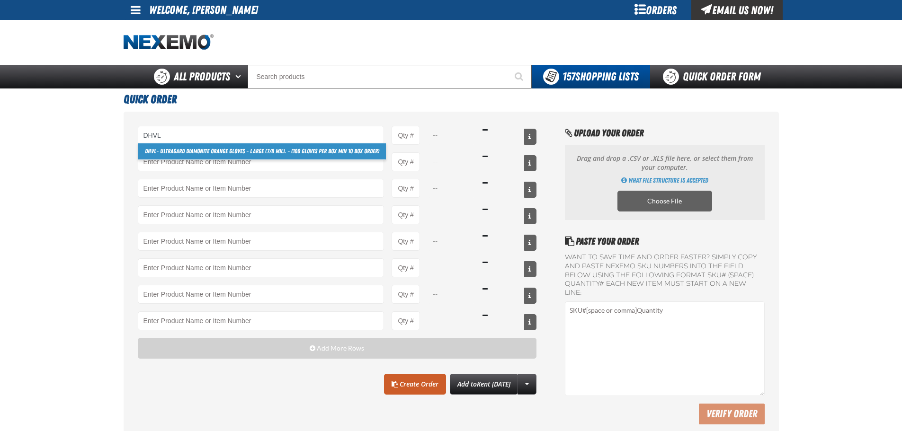
click at [220, 152] on link "DHVL - Ultragard Diamonite Orange Gloves - Large (7/8 mil). - (100 gloves per b…" at bounding box center [262, 151] width 248 height 16
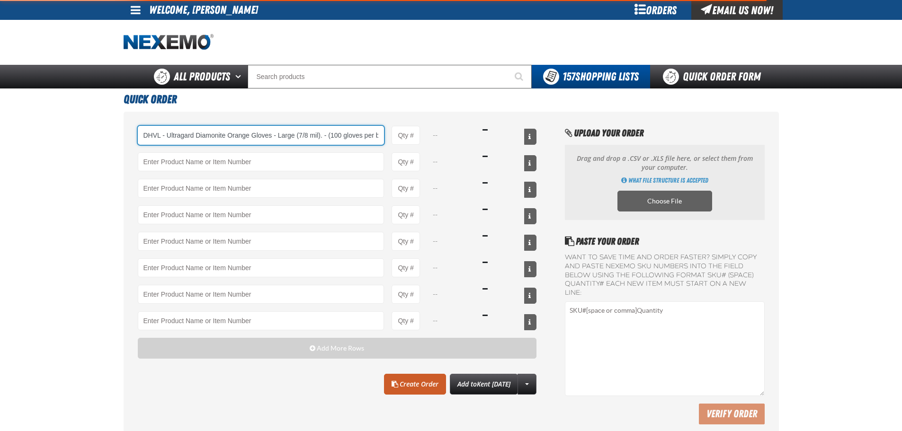
scroll to position [0, 63]
type input "DHVL - Ultragard Diamonite Orange Gloves - Large (7/8 mil). - (100 gloves per b…"
type input "1"
select select "box"
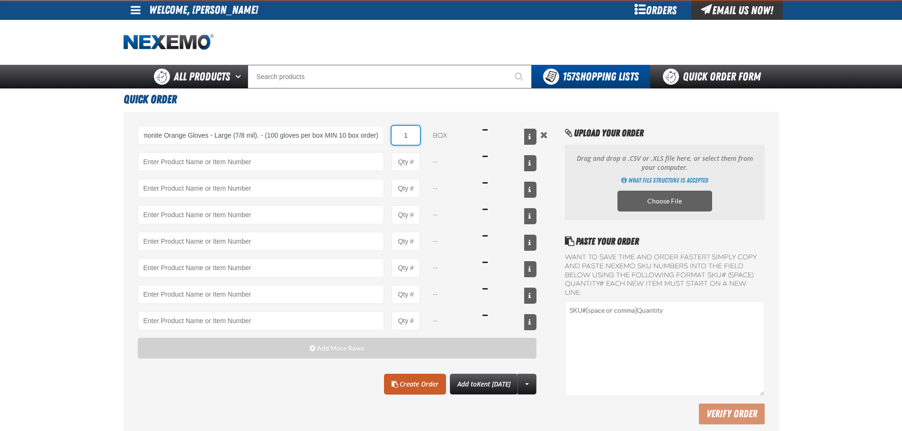
scroll to position [0, 0]
click at [409, 137] on input "1" at bounding box center [405, 135] width 28 height 19
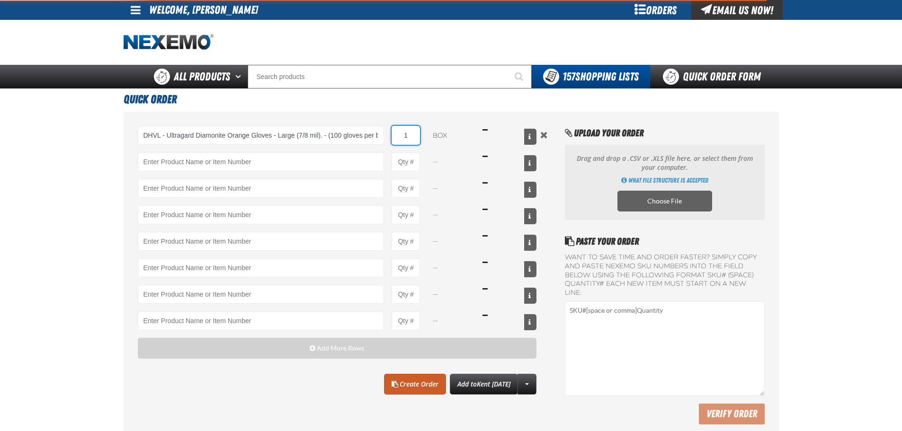
type input "DHVL - Ultragard Diamonite Orange Gloves - Large (7/8 mil). - (100 gloves per b…"
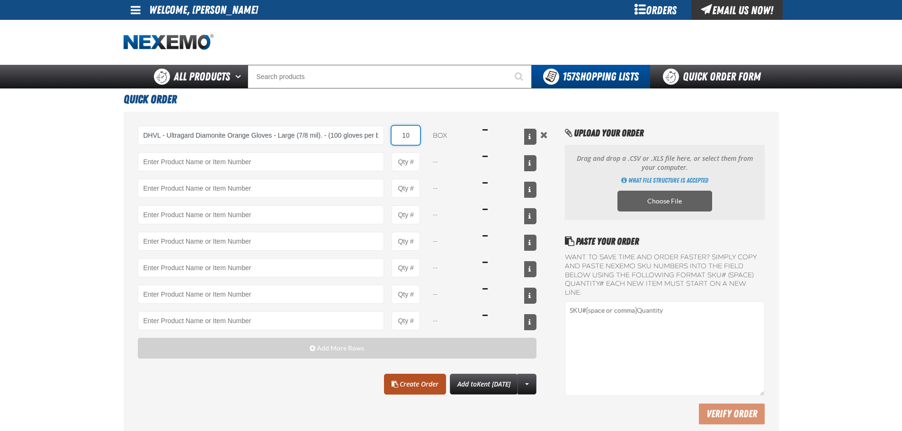
type input "10"
click at [404, 382] on link "Create Order" at bounding box center [415, 384] width 62 height 21
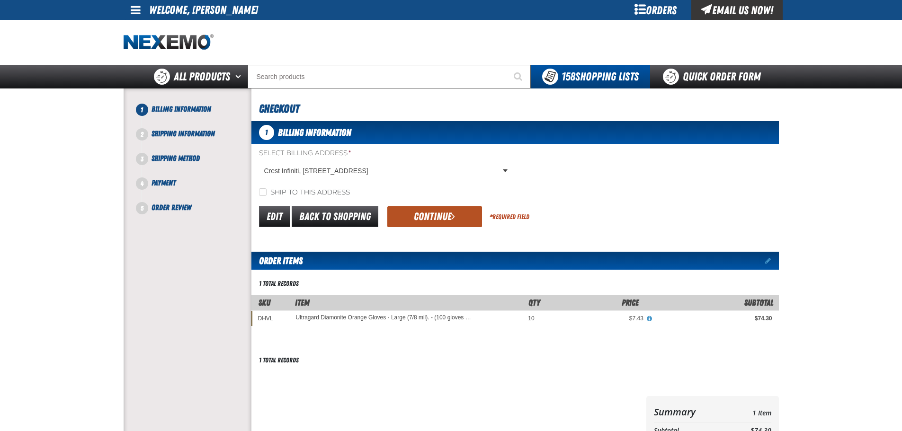
click at [461, 220] on button "Continue" at bounding box center [434, 216] width 95 height 21
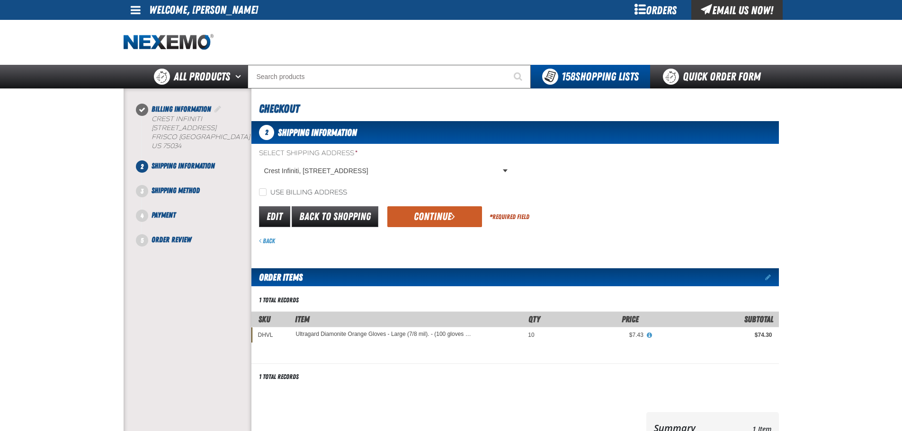
click at [461, 220] on button "Continue" at bounding box center [434, 216] width 95 height 21
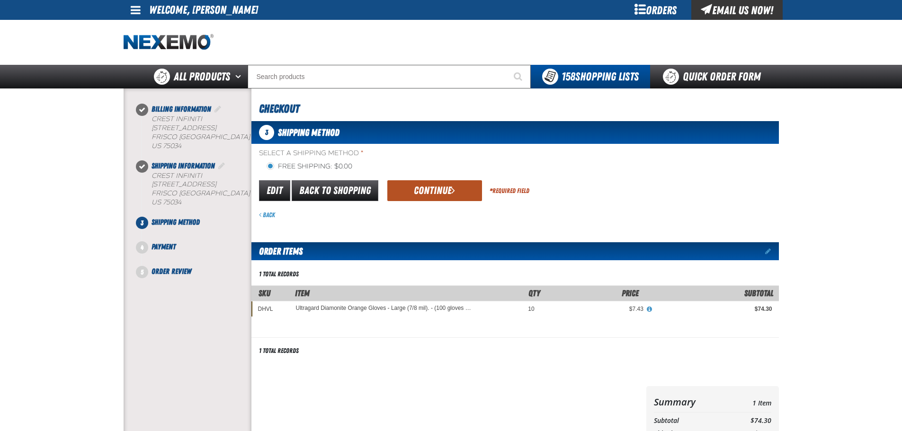
click at [449, 194] on button "Continue" at bounding box center [434, 190] width 95 height 21
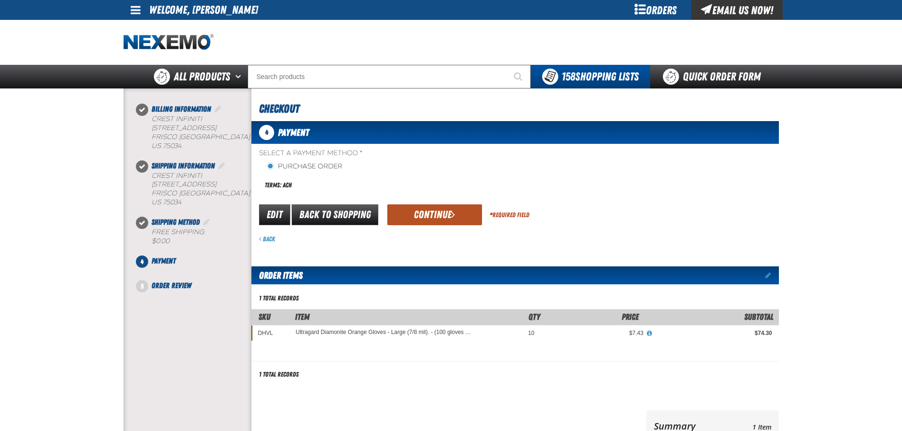
click at [445, 218] on button "Continue" at bounding box center [434, 214] width 95 height 21
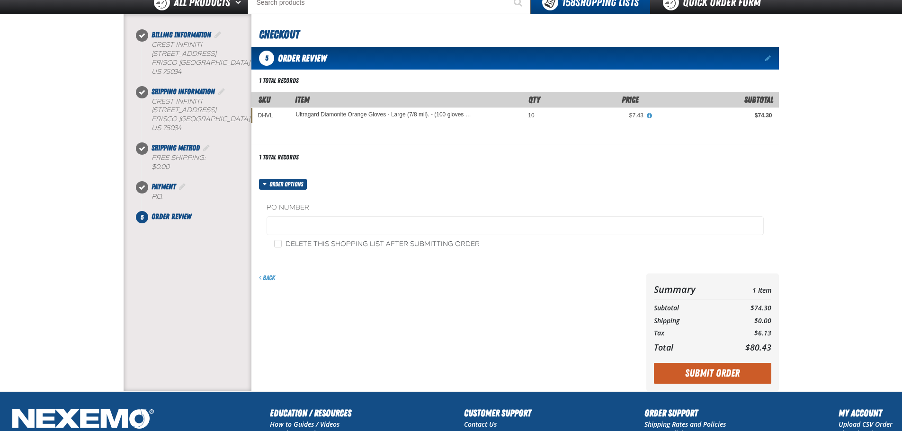
scroll to position [95, 0]
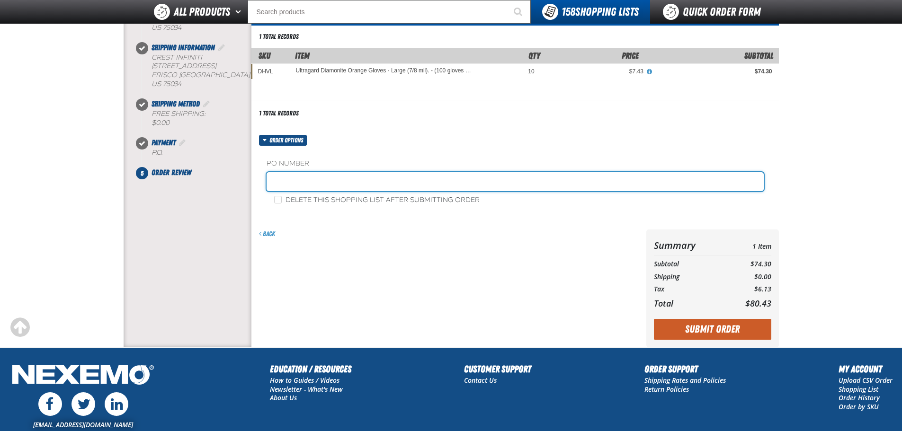
click at [289, 172] on input "text" at bounding box center [514, 181] width 497 height 19
paste input "880303"
type input "880303-BI"
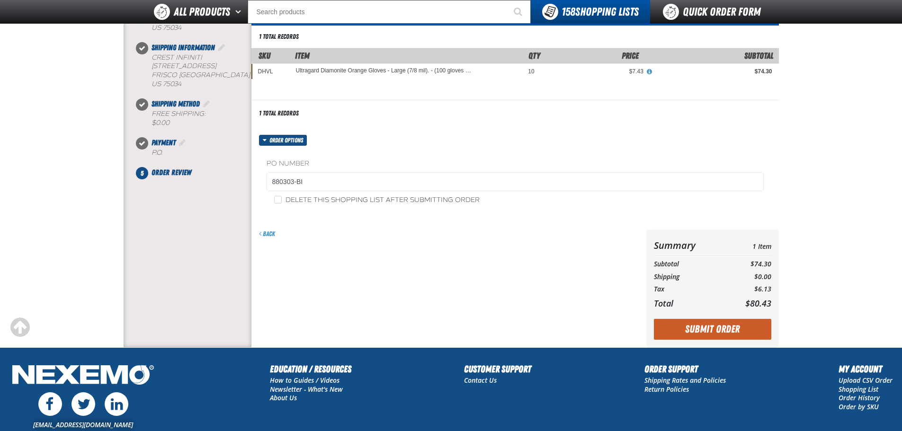
click at [369, 198] on label "Delete this shopping list after submitting order" at bounding box center [376, 200] width 205 height 9
click at [282, 198] on input "Delete this shopping list after submitting order" at bounding box center [278, 200] width 8 height 8
checkbox input "true"
click at [685, 326] on button "Submit Order" at bounding box center [712, 329] width 117 height 21
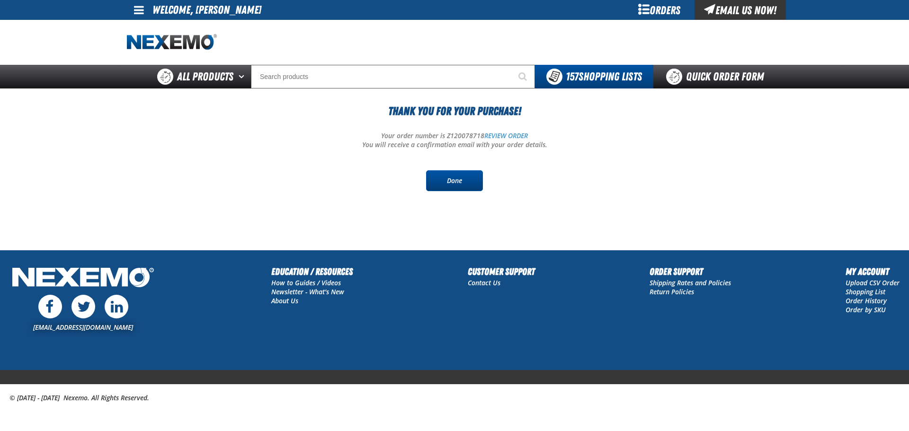
click at [453, 178] on link "Done" at bounding box center [454, 180] width 57 height 21
click at [457, 133] on p "Your order number is Z120078718 REVIEW ORDER" at bounding box center [454, 136] width 655 height 9
copy p "Z120078718"
